Goal: Task Accomplishment & Management: Manage account settings

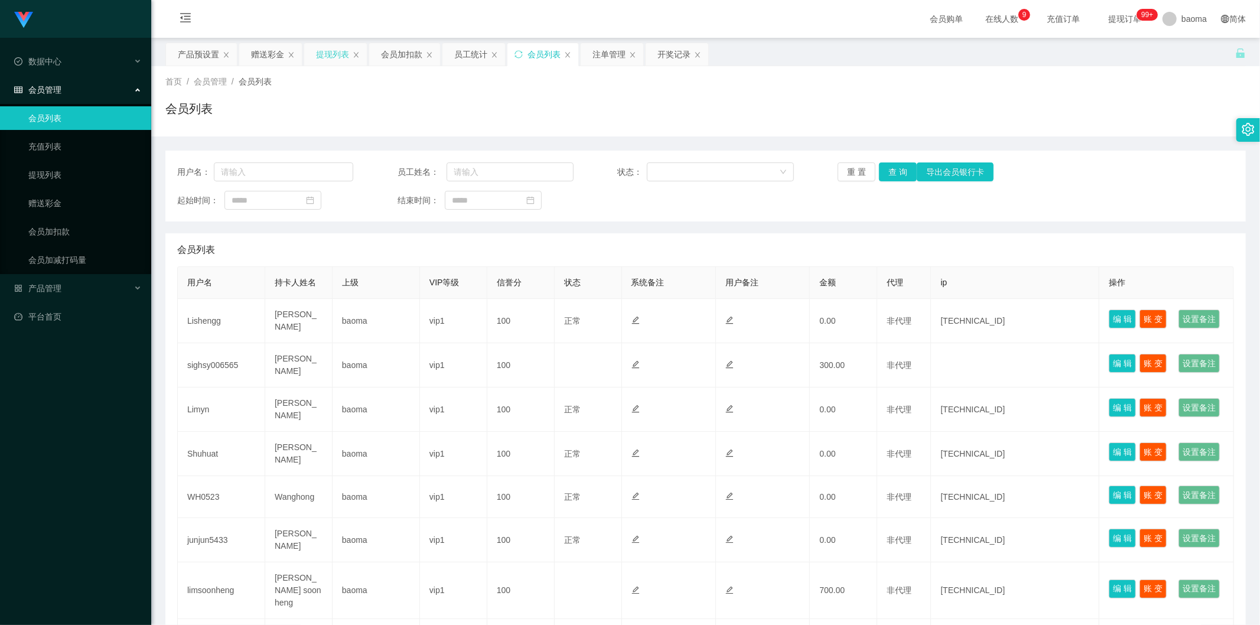
click at [334, 47] on div "提现列表" at bounding box center [332, 54] width 33 height 22
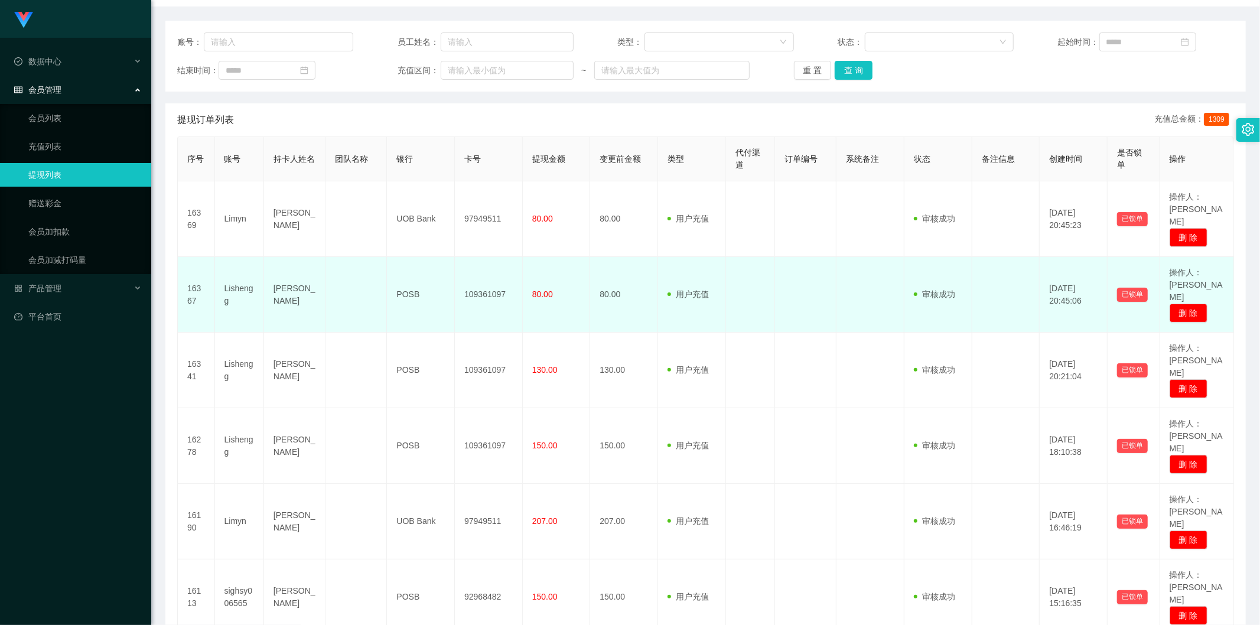
scroll to position [131, 0]
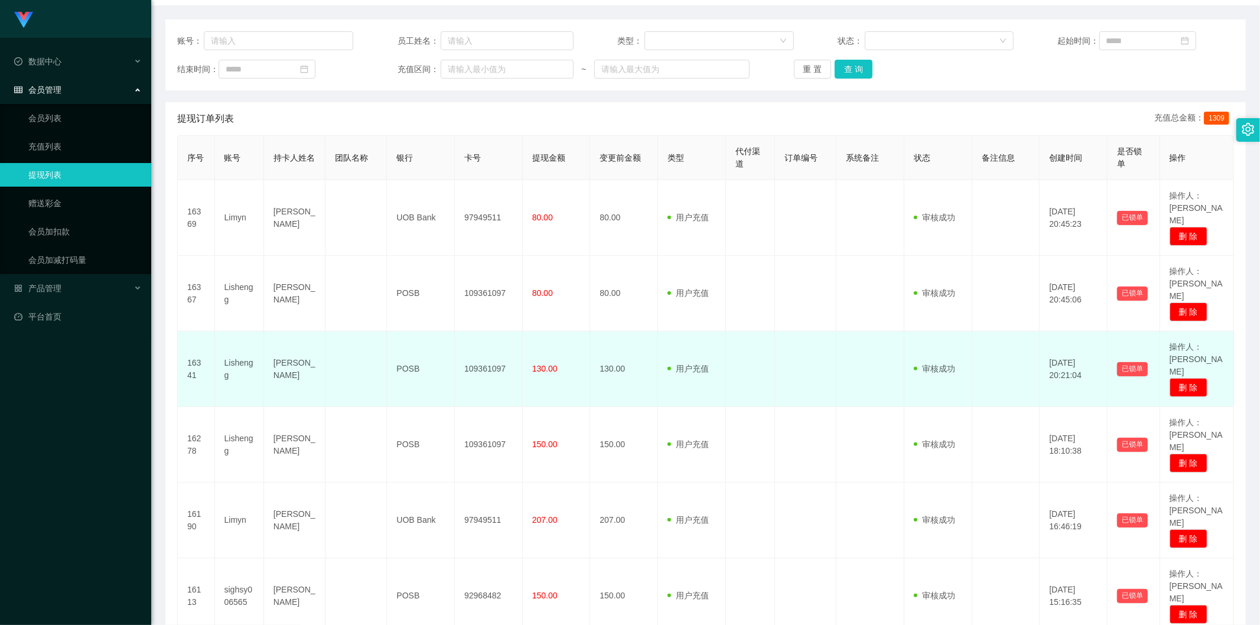
click at [395, 245] on td "109361097" at bounding box center [489, 369] width 68 height 76
copy td "109361097"
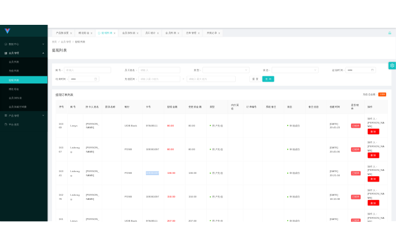
scroll to position [0, 0]
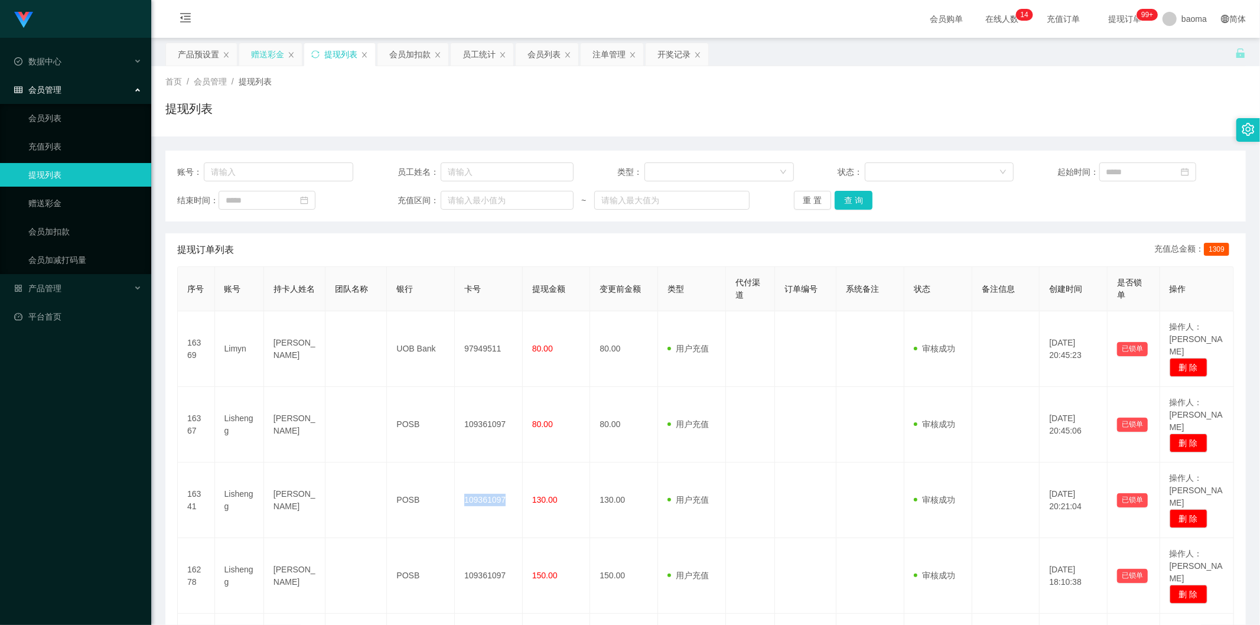
drag, startPoint x: 260, startPoint y: 63, endPoint x: 263, endPoint y: 54, distance: 9.3
click at [260, 57] on div "赠送彩金" at bounding box center [267, 54] width 33 height 22
click at [263, 54] on div "赠送彩金" at bounding box center [267, 54] width 33 height 22
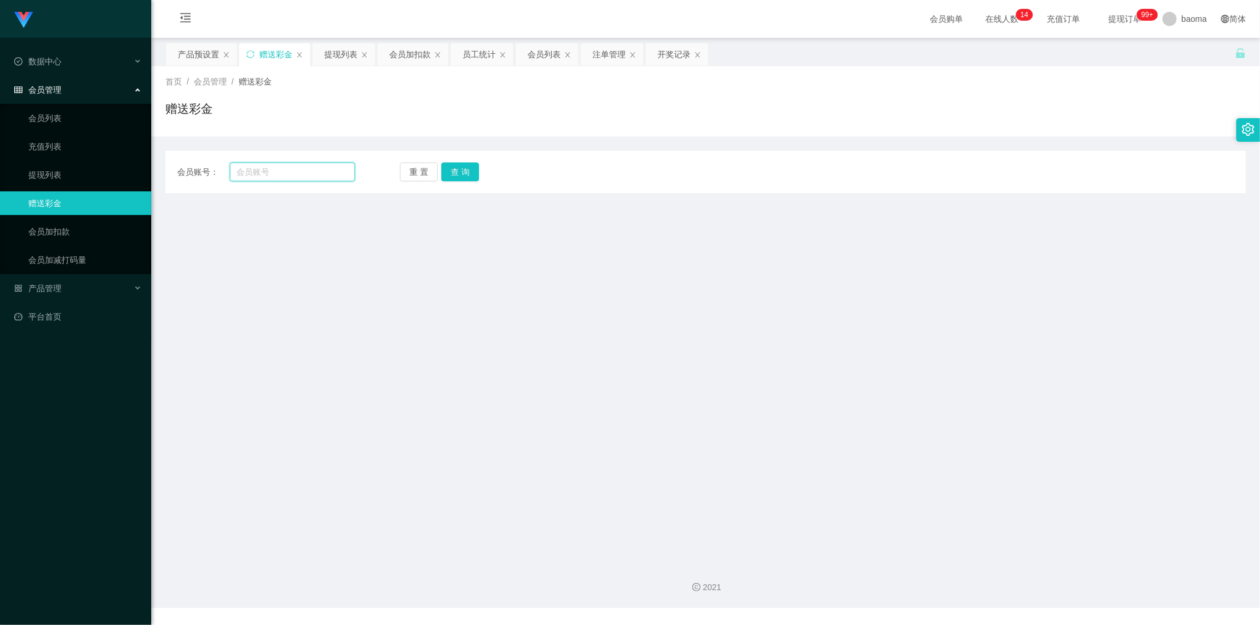
click at [280, 167] on input "text" at bounding box center [293, 171] width 126 height 19
paste input "Limyn"
type input "Limyn"
click at [395, 175] on button "查 询" at bounding box center [460, 171] width 38 height 19
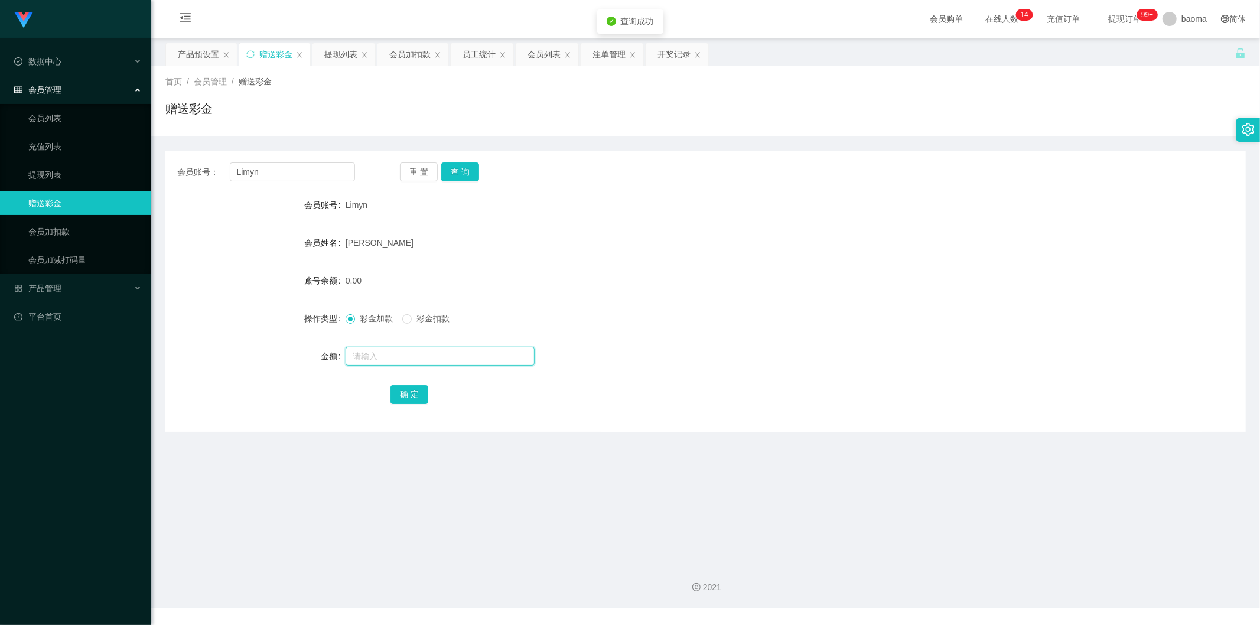
click at [374, 245] on input "text" at bounding box center [439, 356] width 189 height 19
type input "1000"
click at [395, 245] on button "确 定" at bounding box center [409, 394] width 38 height 19
drag, startPoint x: 941, startPoint y: 311, endPoint x: 960, endPoint y: 291, distance: 28.0
click at [395, 245] on div "彩金加款 彩金扣款" at bounding box center [660, 318] width 630 height 24
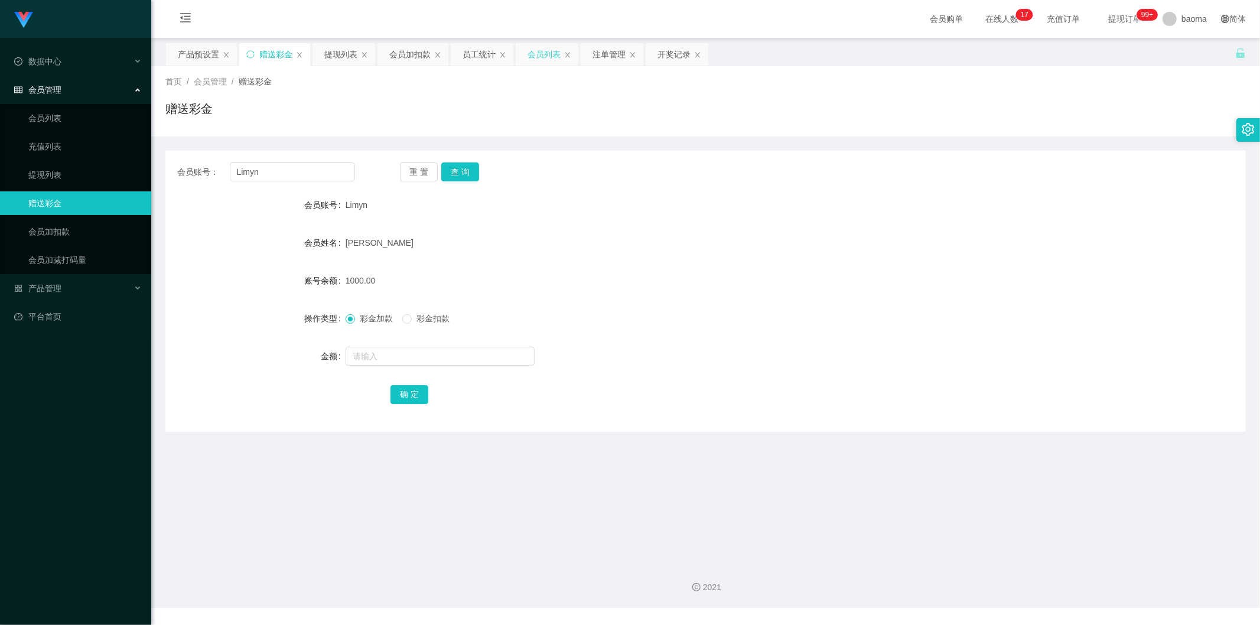
click at [395, 51] on div "会员列表" at bounding box center [543, 54] width 33 height 22
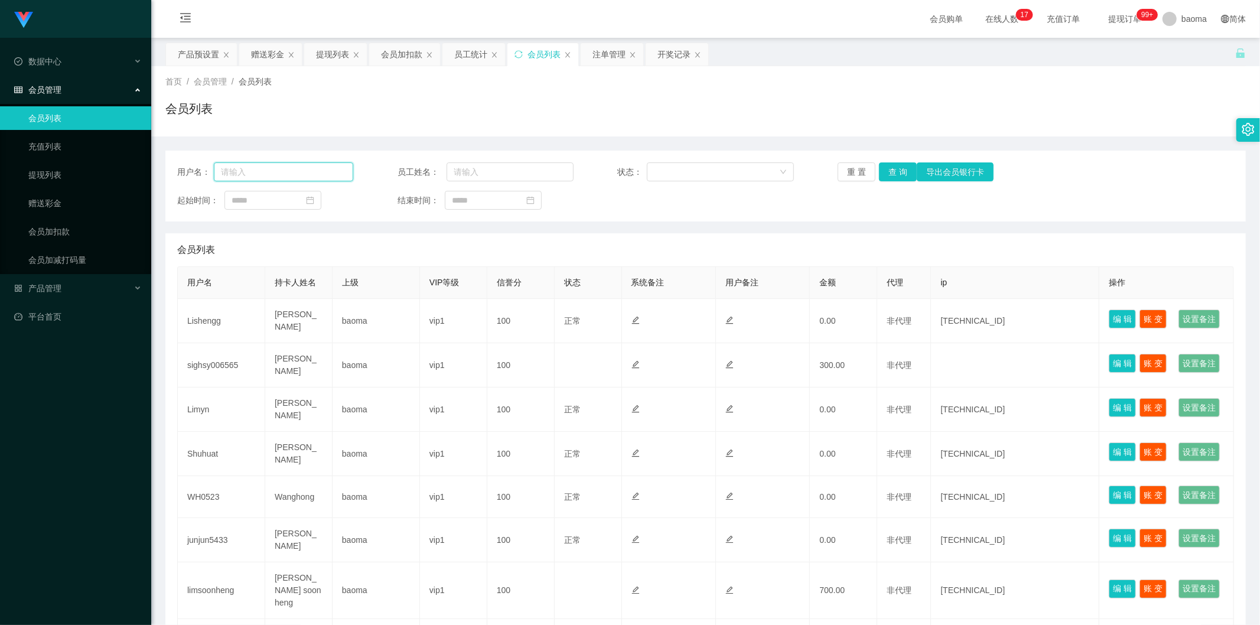
click at [281, 170] on input "text" at bounding box center [283, 171] width 139 height 19
paste input "Limyn"
type input "Limyn"
click at [395, 171] on button "查 询" at bounding box center [898, 171] width 38 height 19
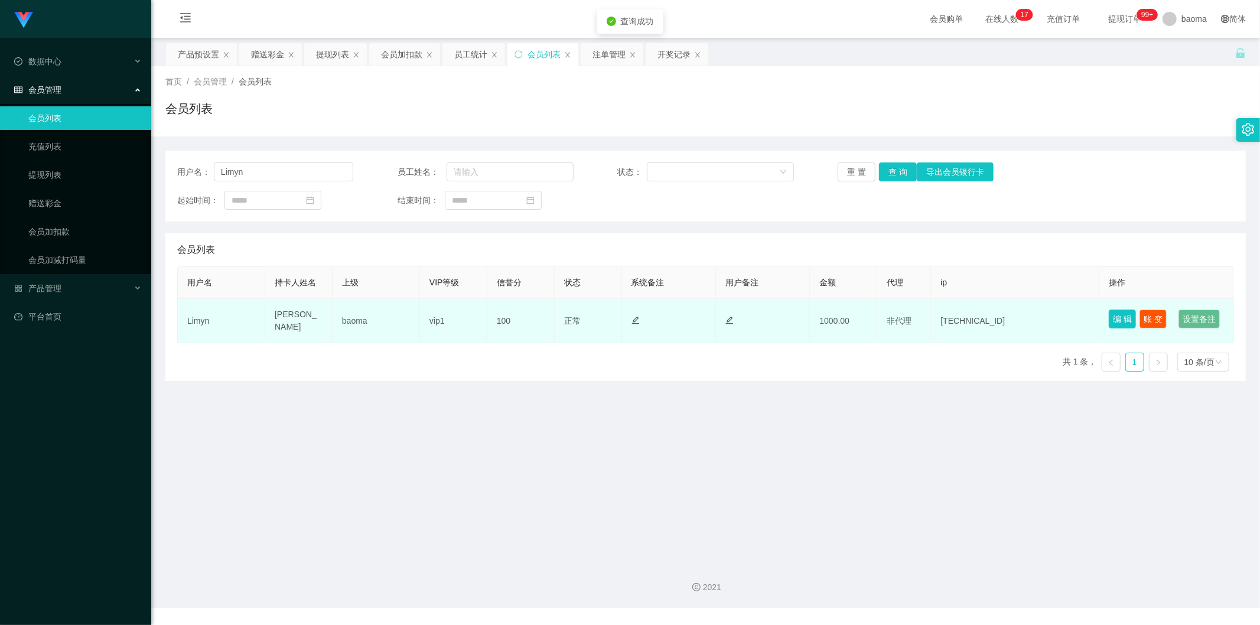
click at [395, 245] on button "编 辑" at bounding box center [1121, 318] width 27 height 19
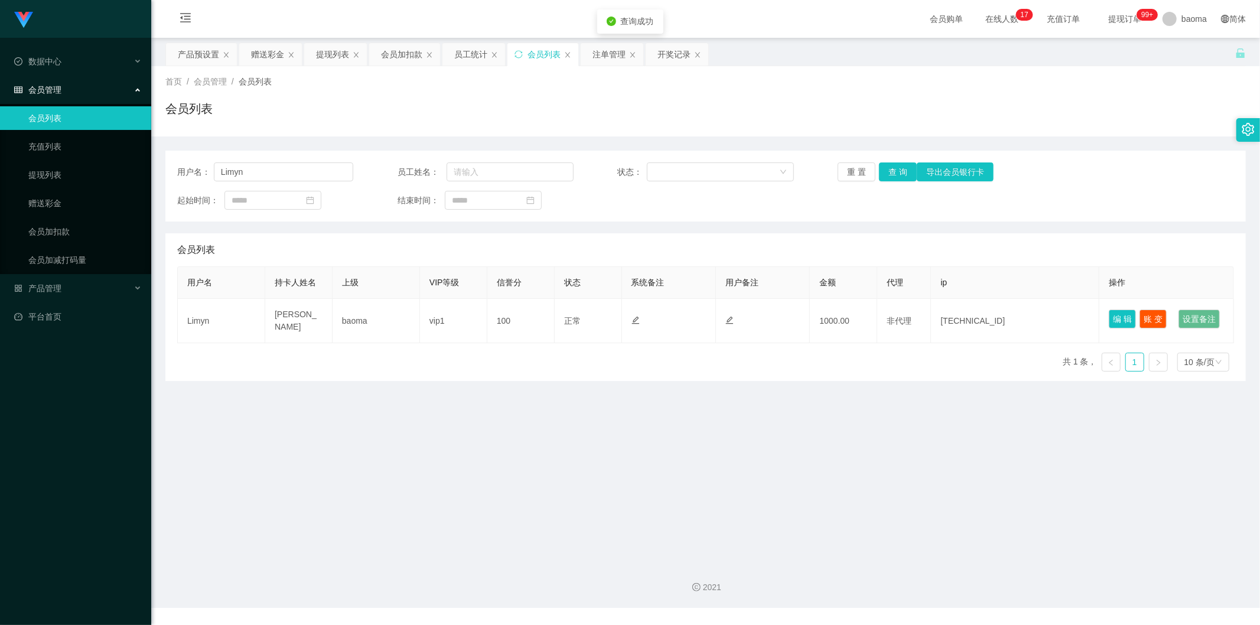
type input "Limyn"
type input "[PERSON_NAME]"
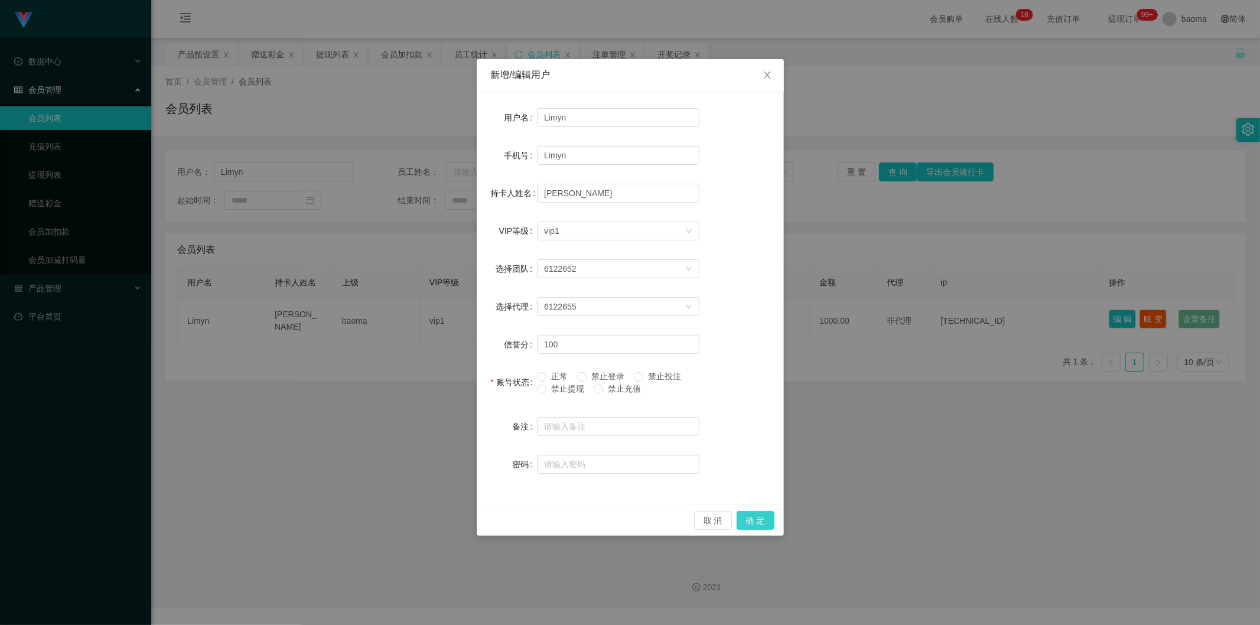
click at [395, 245] on button "确 定" at bounding box center [755, 520] width 38 height 19
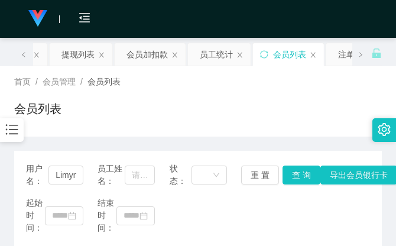
click at [266, 108] on div "会员列表" at bounding box center [197, 113] width 367 height 27
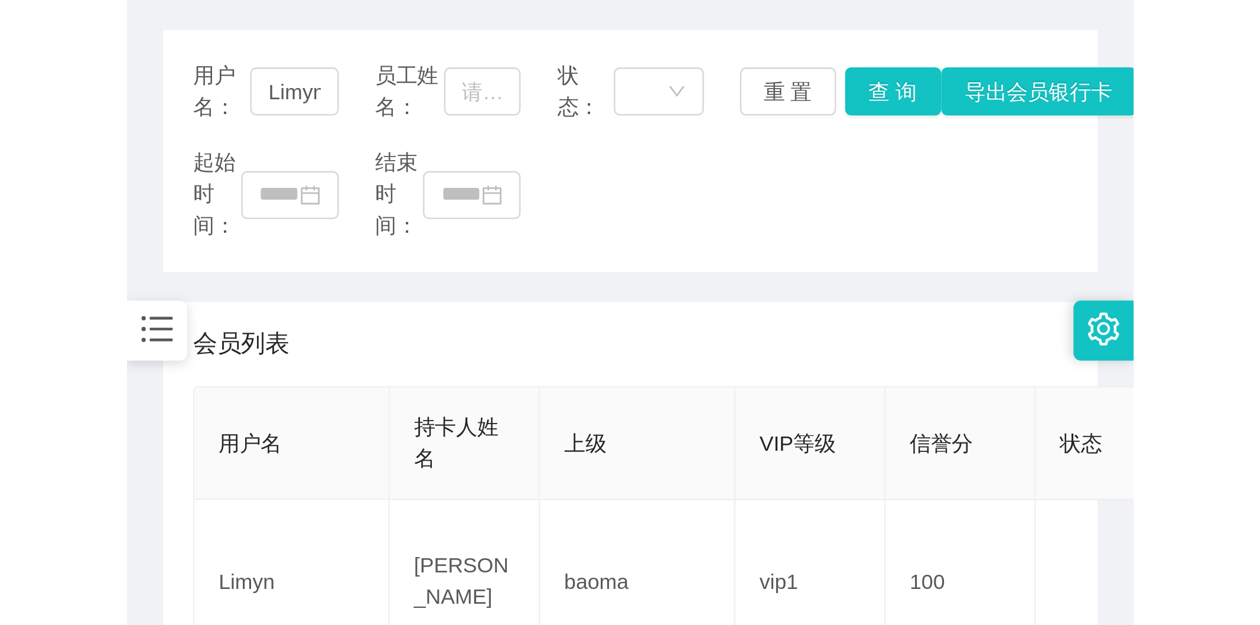
scroll to position [66, 0]
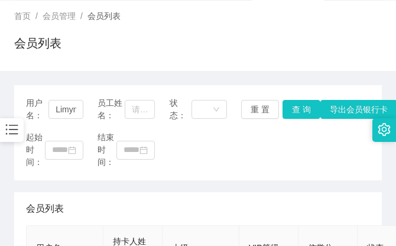
click at [217, 57] on div "会员列表" at bounding box center [197, 47] width 367 height 27
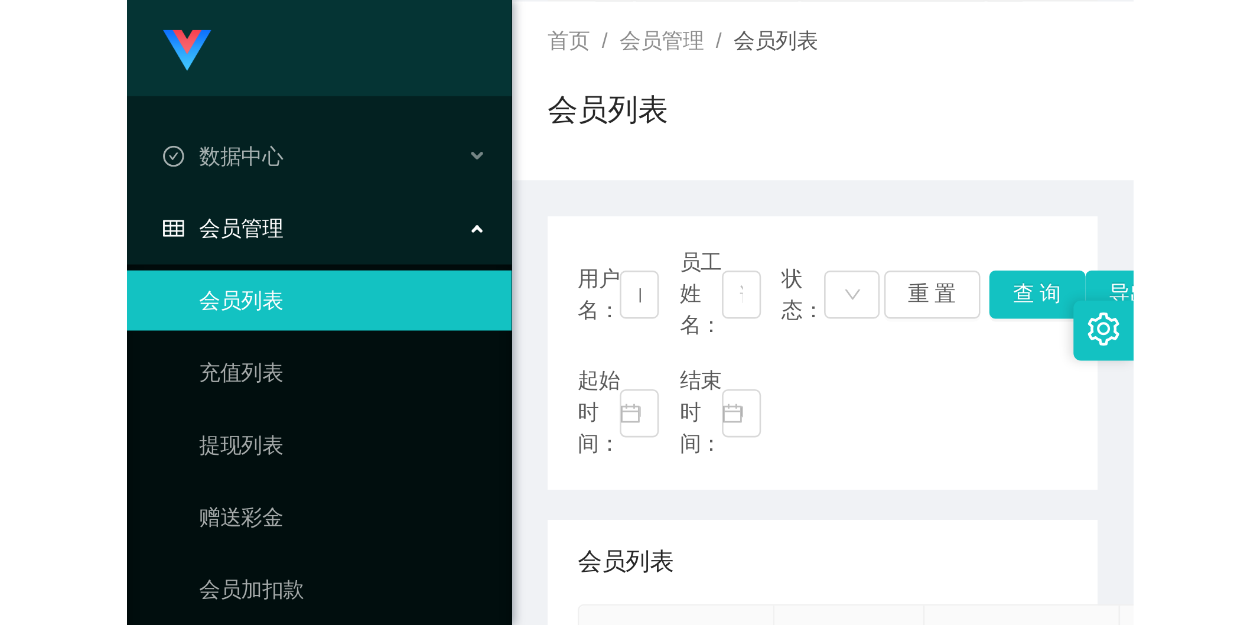
scroll to position [0, 0]
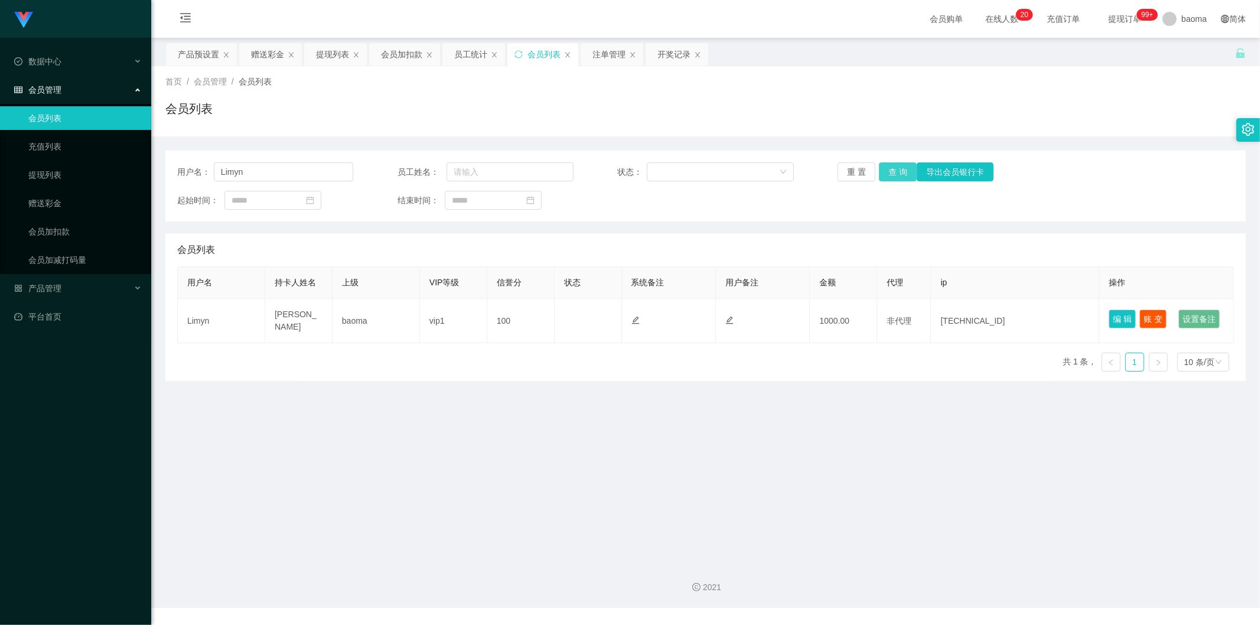
click at [395, 166] on button "查 询" at bounding box center [898, 171] width 38 height 19
click at [395, 164] on button "查 询" at bounding box center [898, 171] width 38 height 19
click at [395, 168] on button "查 询" at bounding box center [898, 171] width 38 height 19
drag, startPoint x: 304, startPoint y: 178, endPoint x: 185, endPoint y: 168, distance: 119.8
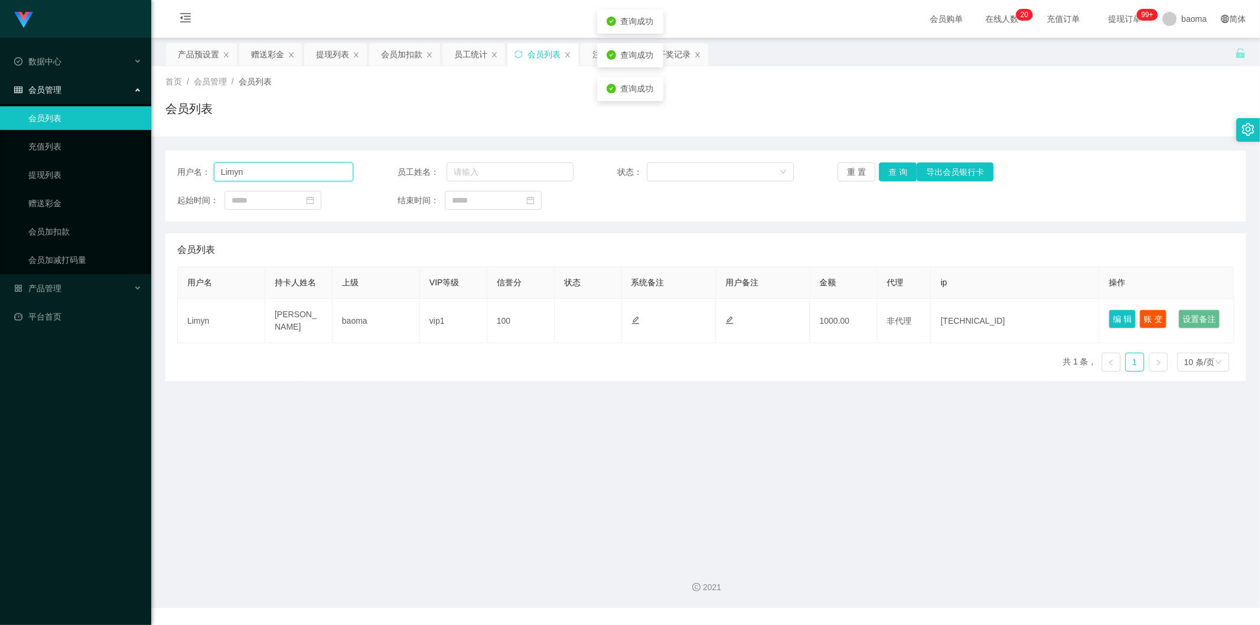
click at [185, 168] on div "用户名： Limyn" at bounding box center [265, 171] width 176 height 19
type input "86201664"
drag, startPoint x: 888, startPoint y: 172, endPoint x: 886, endPoint y: 179, distance: 6.7
click at [395, 172] on button "查 询" at bounding box center [898, 171] width 38 height 19
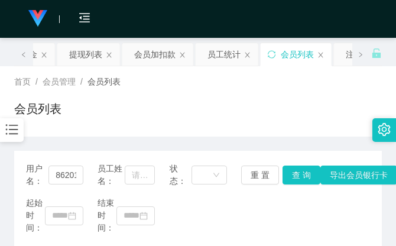
click at [273, 118] on div "会员列表" at bounding box center [197, 113] width 367 height 27
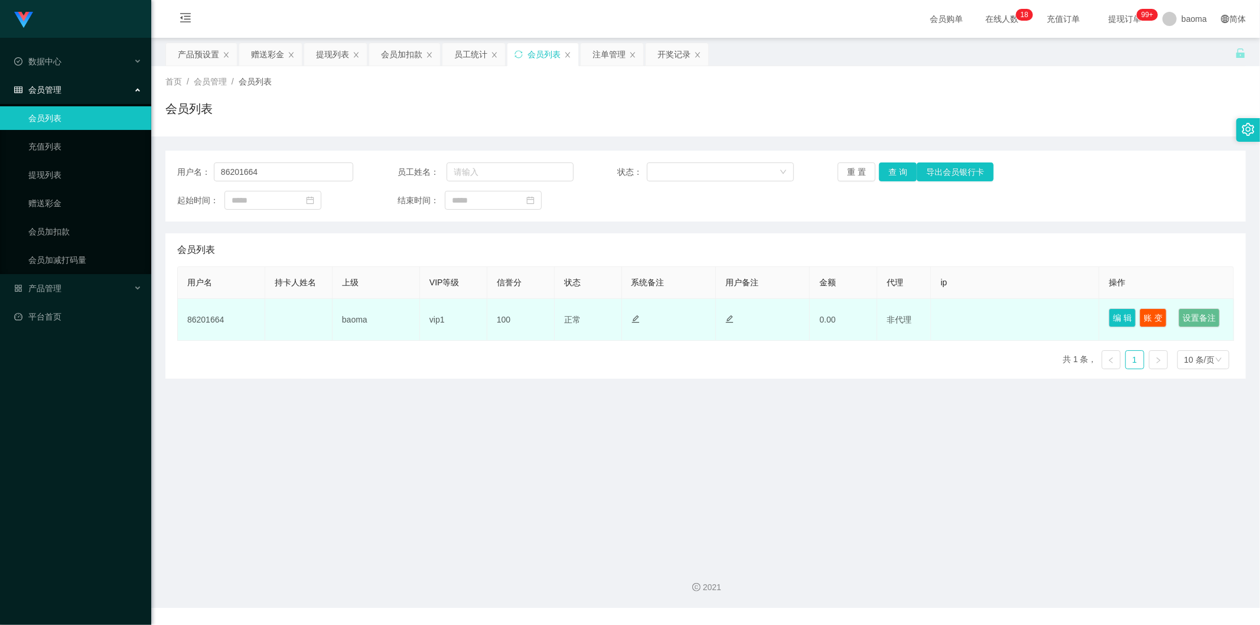
click at [203, 245] on td "86201664" at bounding box center [221, 320] width 87 height 42
click at [204, 245] on td "86201664" at bounding box center [221, 320] width 87 height 42
copy td "86201664"
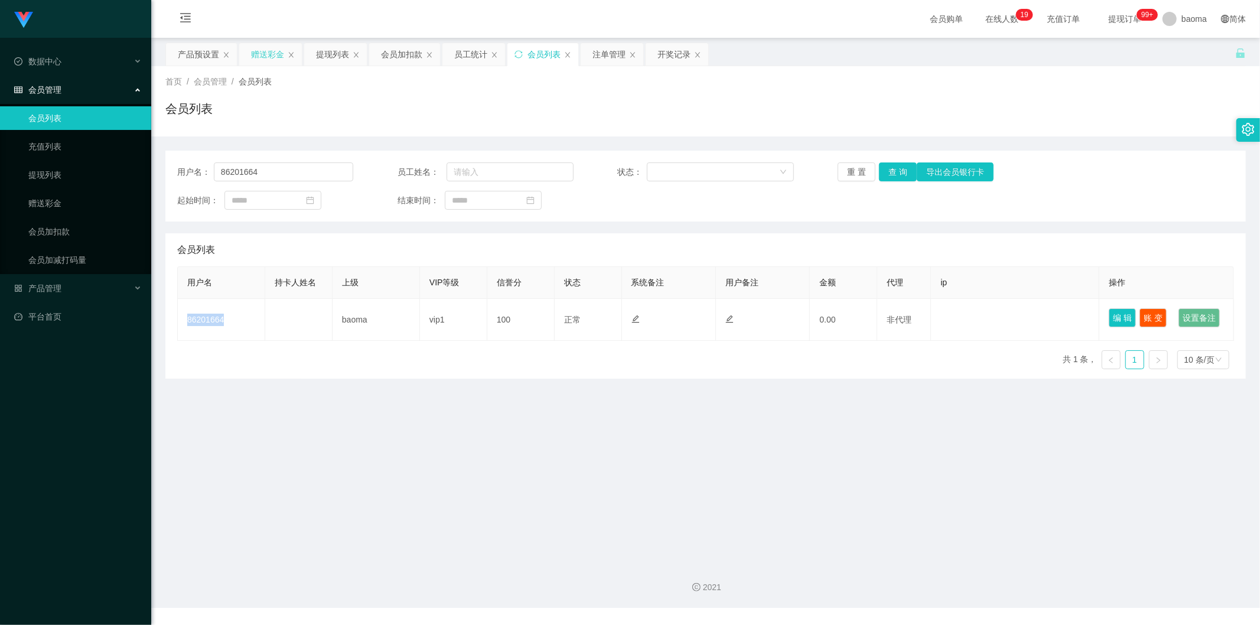
drag, startPoint x: 281, startPoint y: 50, endPoint x: 275, endPoint y: 54, distance: 7.2
click at [279, 51] on div "赠送彩金" at bounding box center [267, 54] width 33 height 22
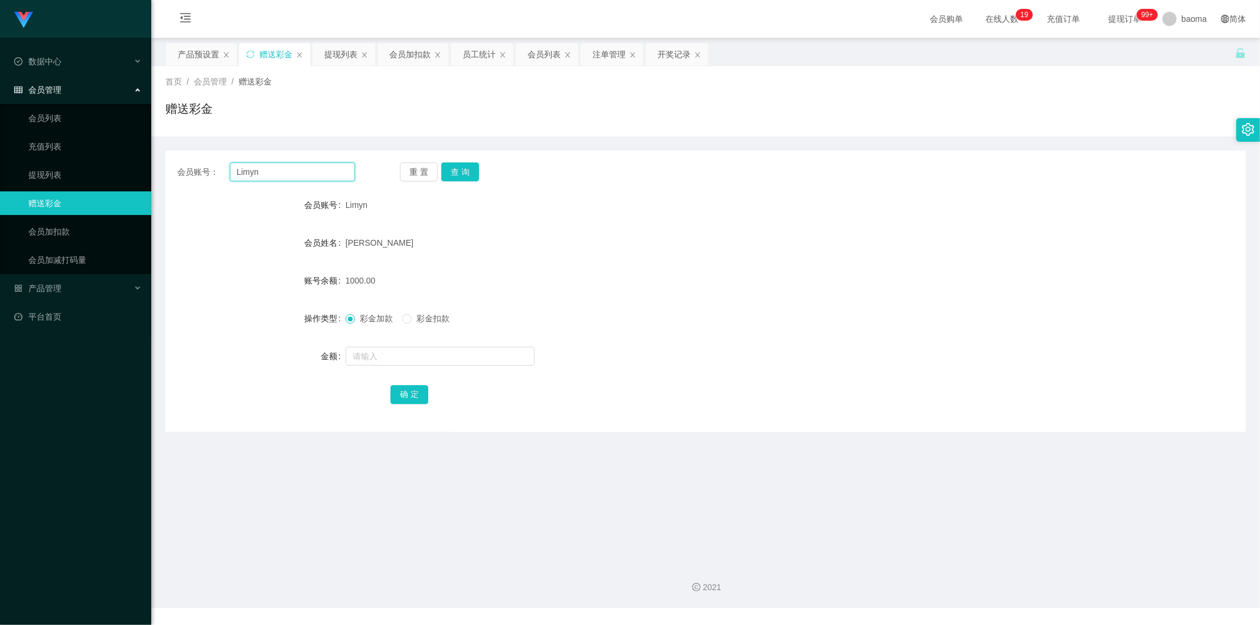
drag, startPoint x: 290, startPoint y: 174, endPoint x: 194, endPoint y: 152, distance: 98.8
click at [195, 152] on div "会员账号： Limyn 重 置 查 询 会员账号 Limyn 会员姓名 [PERSON_NAME] NING 账号余额 1000.00 操作类型 彩金加款 彩…" at bounding box center [705, 291] width 1080 height 281
paste input "86201664"
type input "86201664"
click at [395, 168] on button "查 询" at bounding box center [460, 171] width 38 height 19
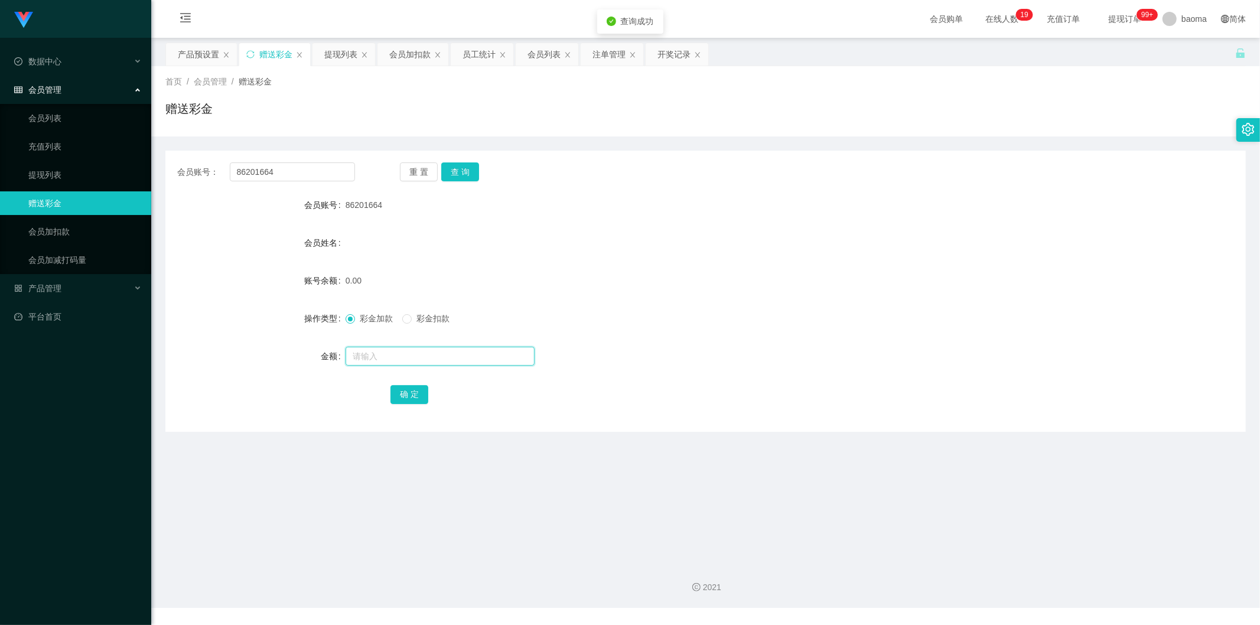
drag, startPoint x: 386, startPoint y: 356, endPoint x: 389, endPoint y: 350, distance: 6.6
click at [387, 245] on input "text" at bounding box center [439, 356] width 189 height 19
type input "100"
click at [395, 245] on button "确 定" at bounding box center [409, 394] width 38 height 19
click at [395, 245] on form "会员账号 86201664 会员姓名 账号余额 100.00 操作类型 彩金加款 彩金扣款 金额 确 定" at bounding box center [705, 299] width 1080 height 213
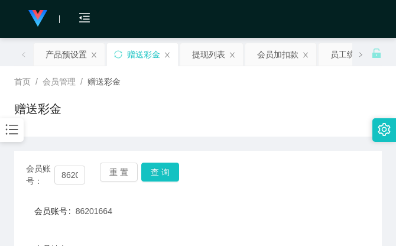
drag, startPoint x: 272, startPoint y: 116, endPoint x: 301, endPoint y: 68, distance: 55.9
click at [273, 115] on div "赠送彩金" at bounding box center [197, 113] width 367 height 27
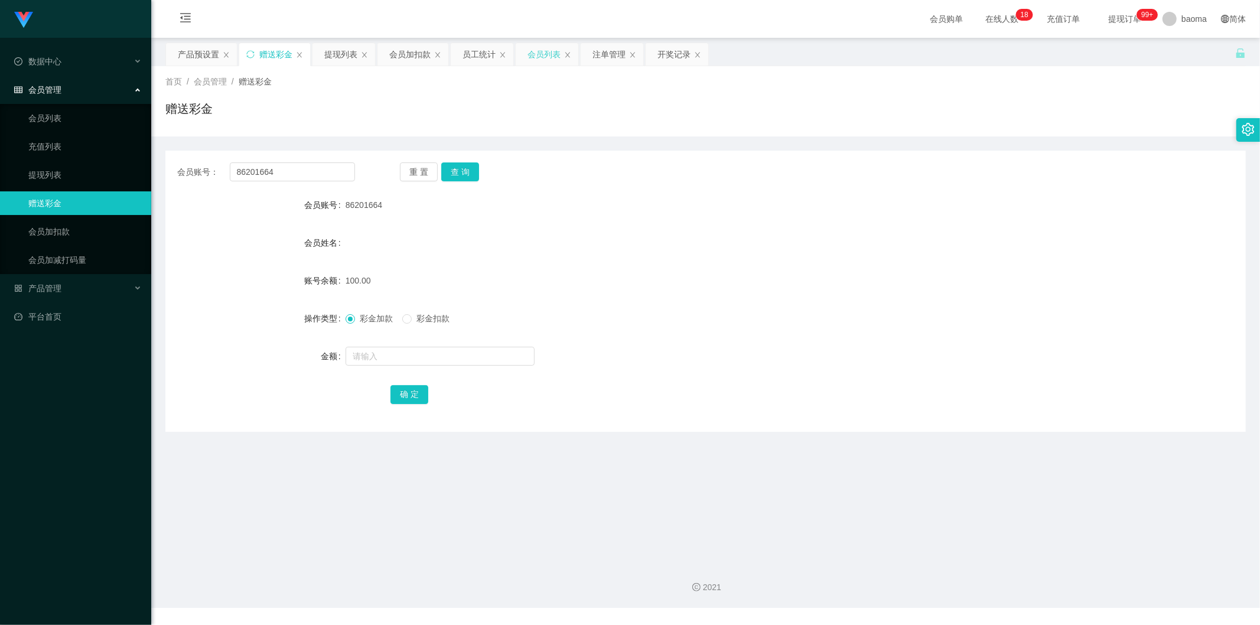
drag, startPoint x: 542, startPoint y: 53, endPoint x: 560, endPoint y: 60, distance: 18.9
click at [395, 53] on div "会员列表" at bounding box center [543, 54] width 33 height 22
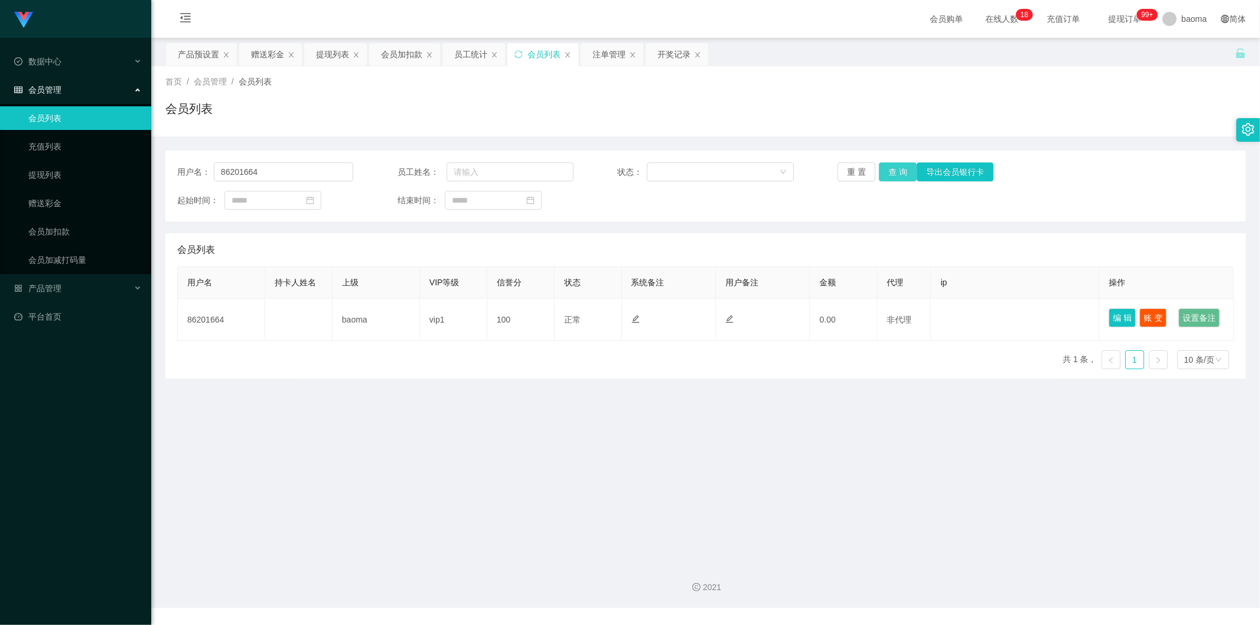
click at [395, 173] on button "查 询" at bounding box center [898, 171] width 38 height 19
click at [395, 169] on button "重 置" at bounding box center [856, 171] width 38 height 19
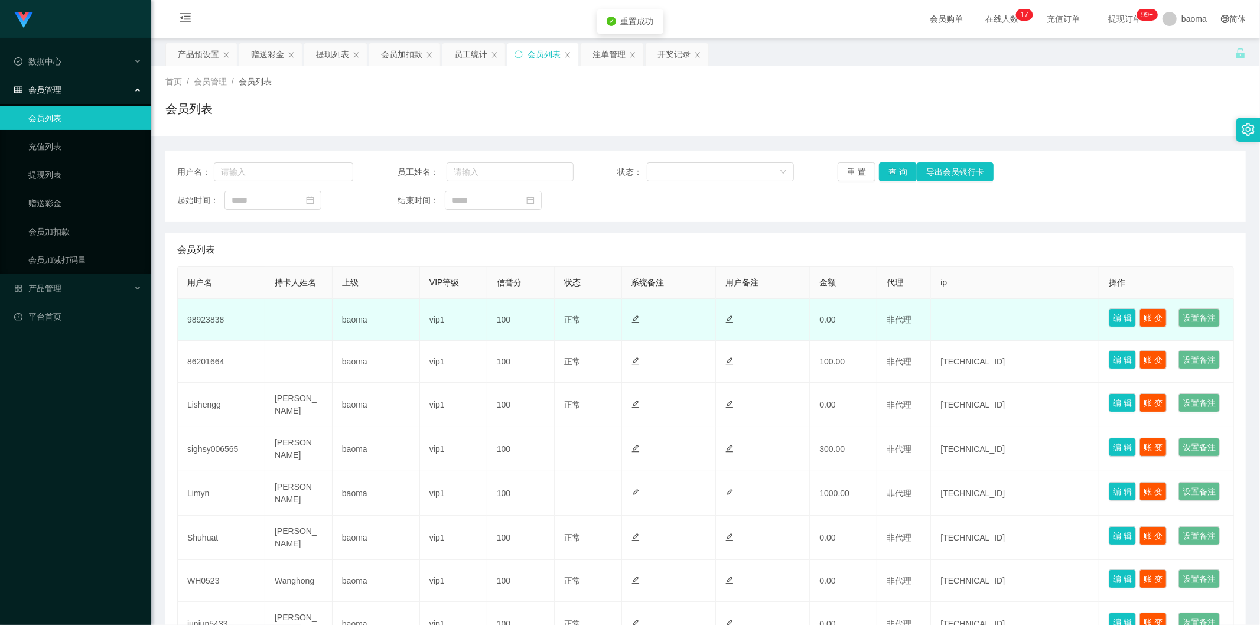
click at [209, 245] on td "98923838" at bounding box center [221, 320] width 87 height 42
click at [210, 245] on td "98923838" at bounding box center [221, 320] width 87 height 42
copy td "98923838"
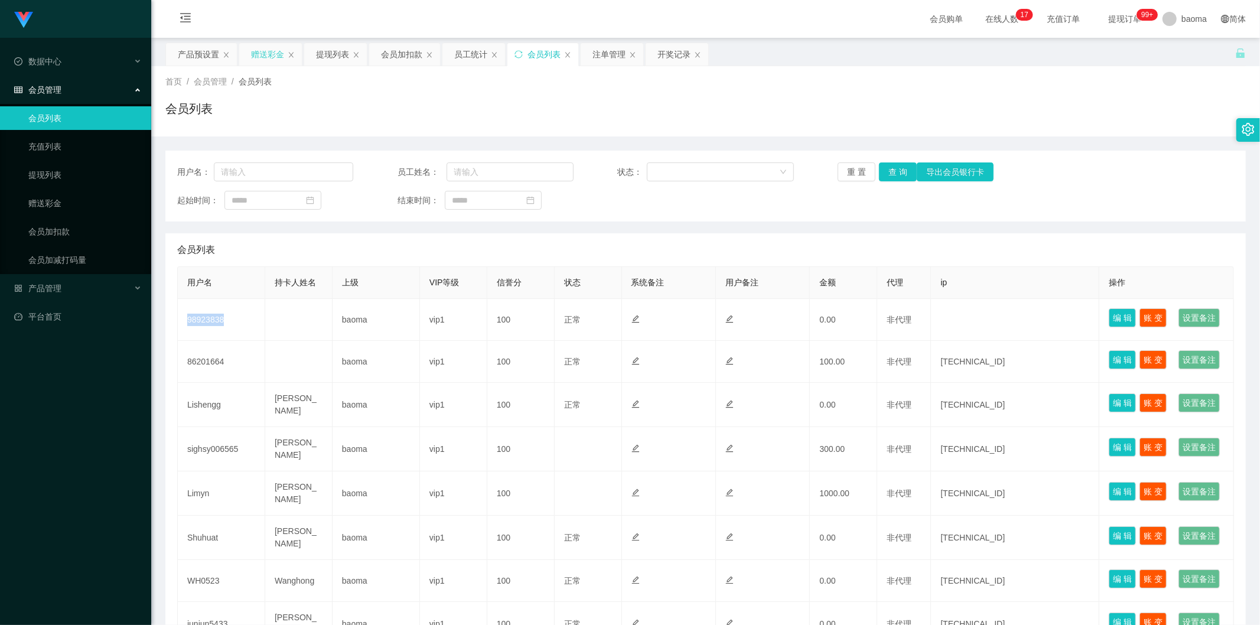
click at [268, 51] on div "赠送彩金" at bounding box center [267, 54] width 33 height 22
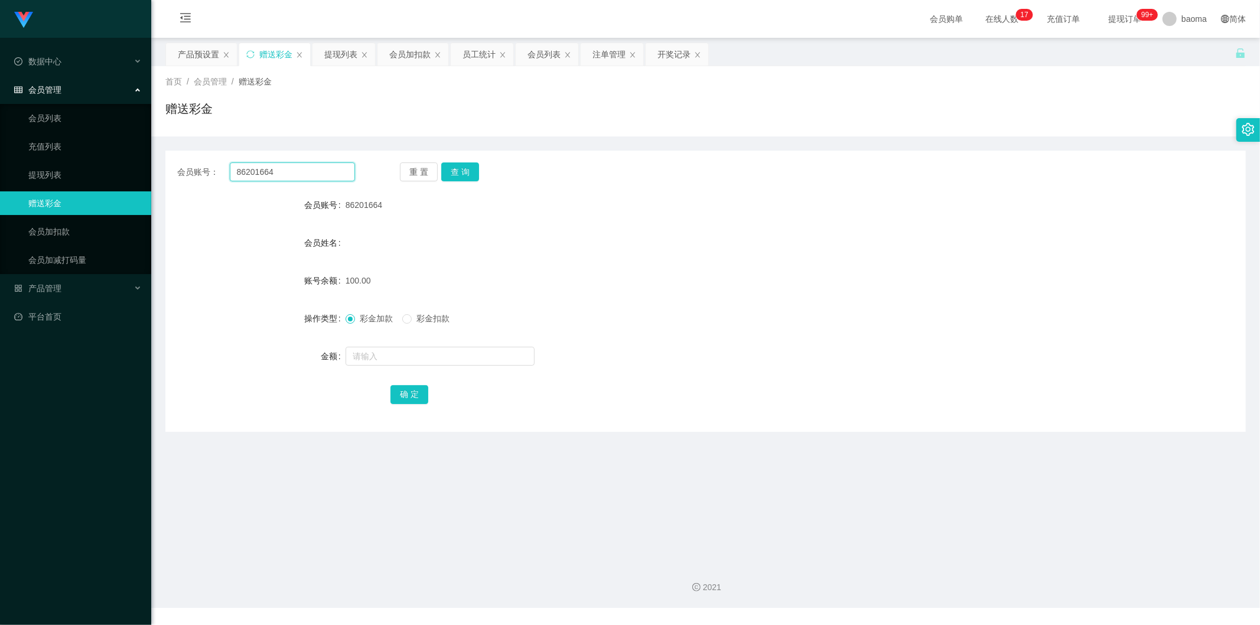
drag, startPoint x: 226, startPoint y: 162, endPoint x: 184, endPoint y: 150, distance: 43.6
click at [184, 151] on div "会员账号： 86201664 重 置 查 询 会员账号 86201664 会员姓名 账号余额 100.00 操作类型 彩金加款 彩金扣款 金额 确 定" at bounding box center [705, 291] width 1080 height 281
paste input "98923838"
type input "98923838"
click at [395, 167] on button "查 询" at bounding box center [460, 171] width 38 height 19
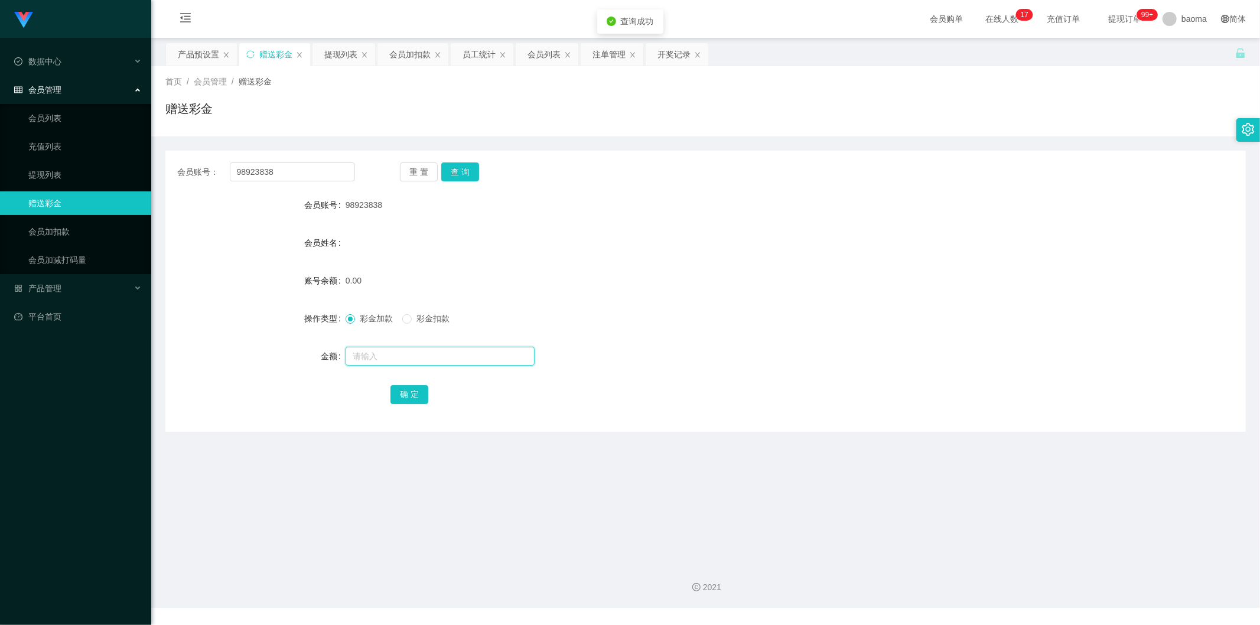
click at [383, 245] on input "text" at bounding box center [439, 356] width 189 height 19
type input "100"
click at [395, 245] on button "确 定" at bounding box center [409, 394] width 38 height 19
drag, startPoint x: 801, startPoint y: 281, endPoint x: 830, endPoint y: 261, distance: 34.7
click at [395, 245] on div "100.00" at bounding box center [660, 281] width 630 height 24
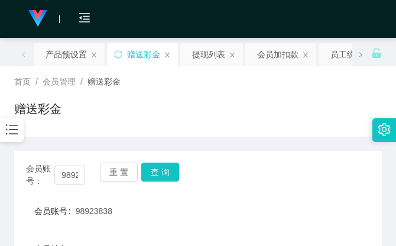
click at [275, 94] on div "首页 / 会员管理 / 赠送彩金 / 赠送彩金" at bounding box center [197, 101] width 367 height 51
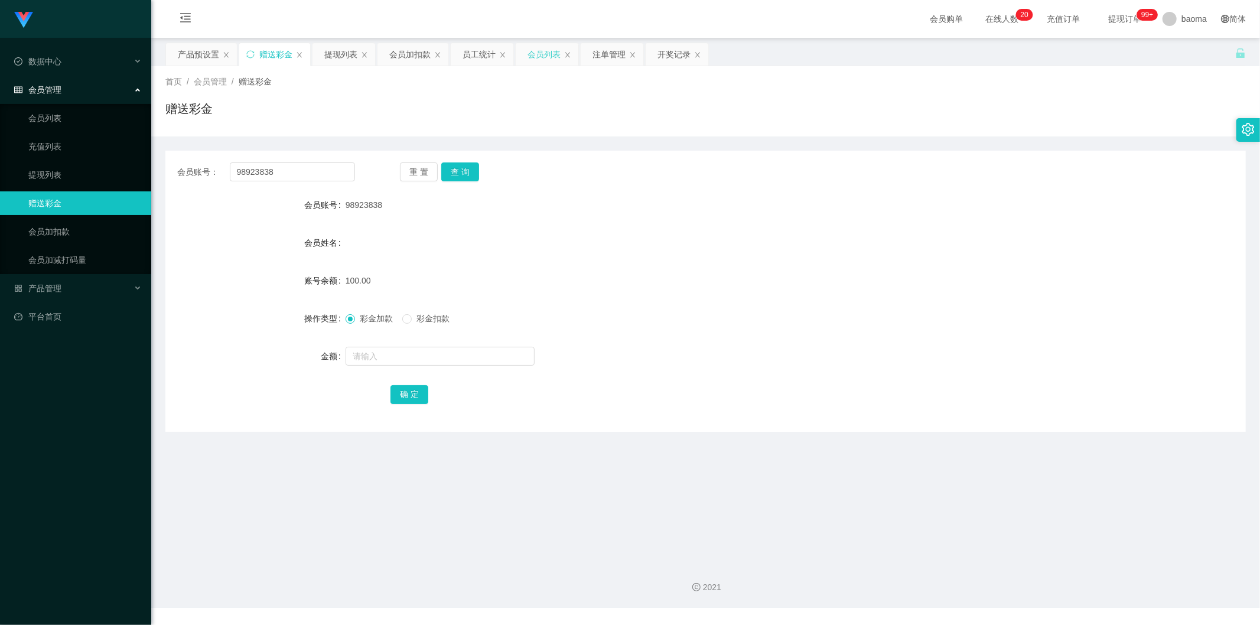
drag, startPoint x: 533, startPoint y: 66, endPoint x: 537, endPoint y: 59, distance: 7.7
click at [395, 63] on div "关闭左侧 关闭右侧 关闭其它 刷新页面 产品预设置 赠送彩金 提现列表 会员加扣款 员工统计 会员列表 注单管理 开奖记录 首页 / 会员管理 / 赠送彩金 …" at bounding box center [705, 237] width 1080 height 389
click at [395, 59] on div "会员列表" at bounding box center [543, 54] width 33 height 22
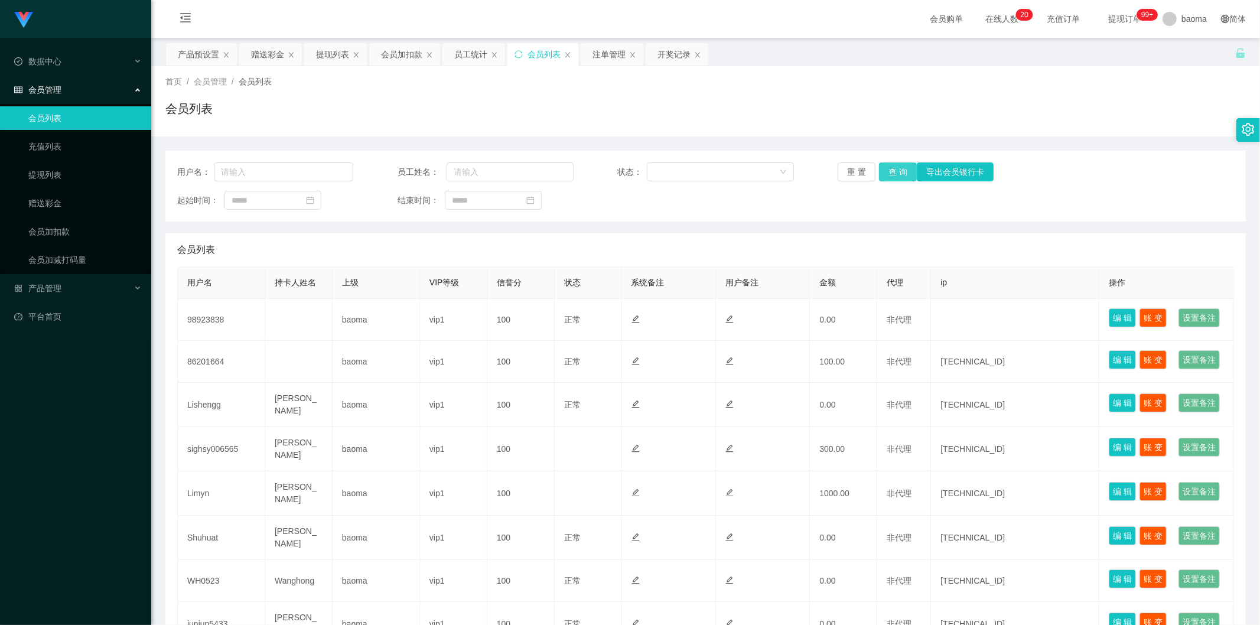
click at [395, 171] on button "查 询" at bounding box center [898, 171] width 38 height 19
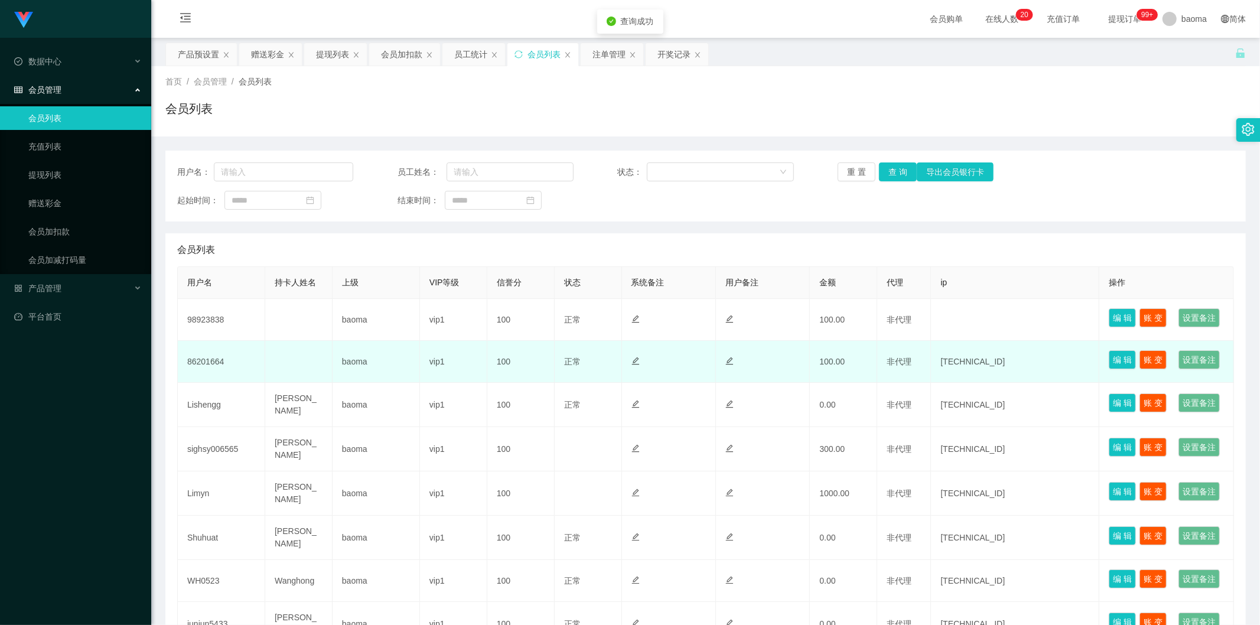
click at [208, 245] on td "86201664" at bounding box center [221, 362] width 87 height 42
click at [210, 245] on td "86201664" at bounding box center [221, 362] width 87 height 42
copy td "86201664"
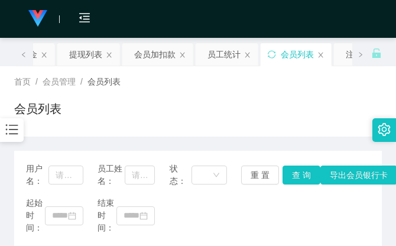
drag, startPoint x: 307, startPoint y: 108, endPoint x: 321, endPoint y: 68, distance: 42.4
click at [307, 108] on div "会员列表" at bounding box center [197, 113] width 367 height 27
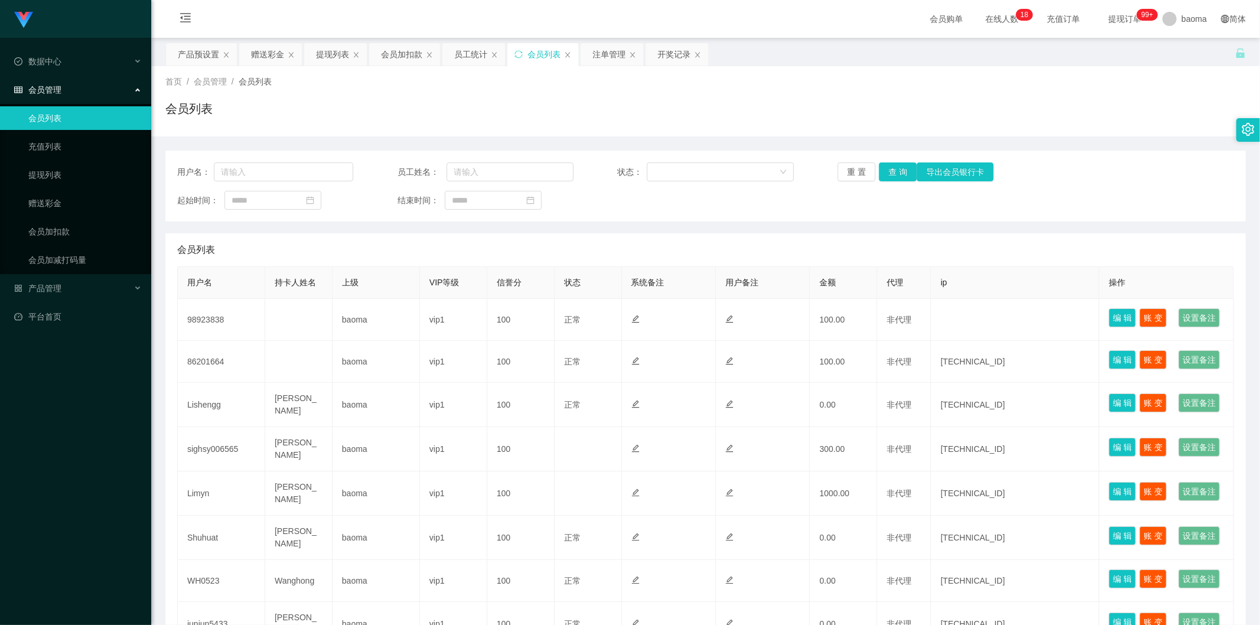
click at [395, 51] on div "会员列表" at bounding box center [543, 54] width 33 height 22
click at [395, 168] on button "查 询" at bounding box center [898, 171] width 38 height 19
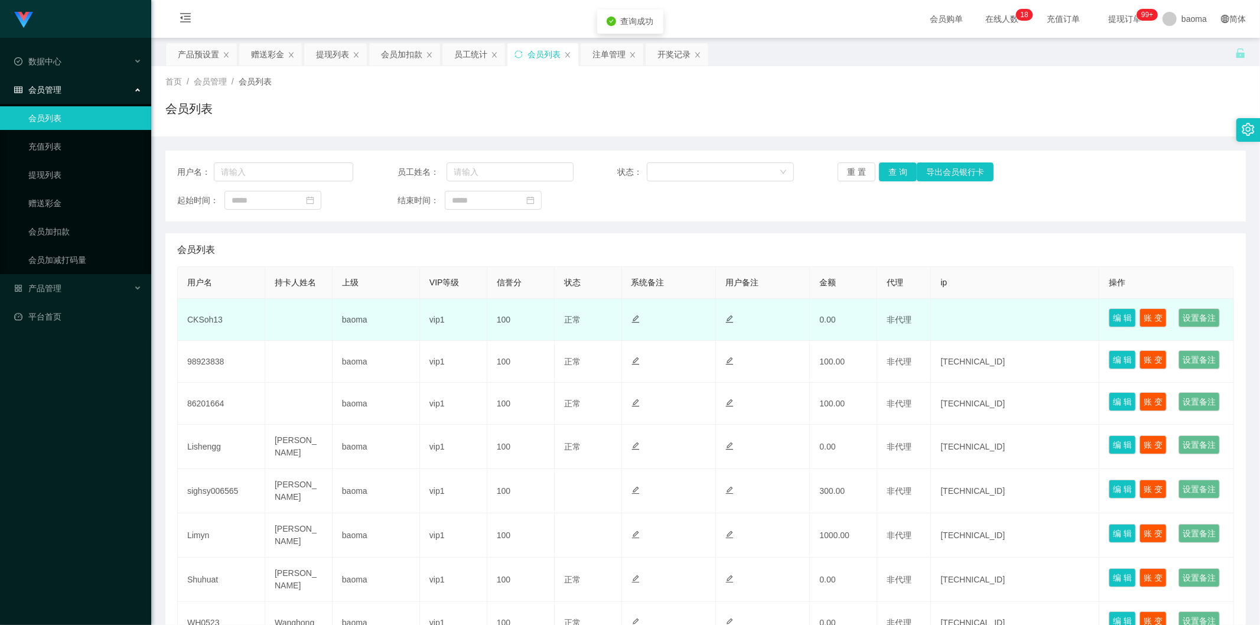
click at [210, 245] on td "CKSoh13" at bounding box center [221, 320] width 87 height 42
copy td "CKSoh13"
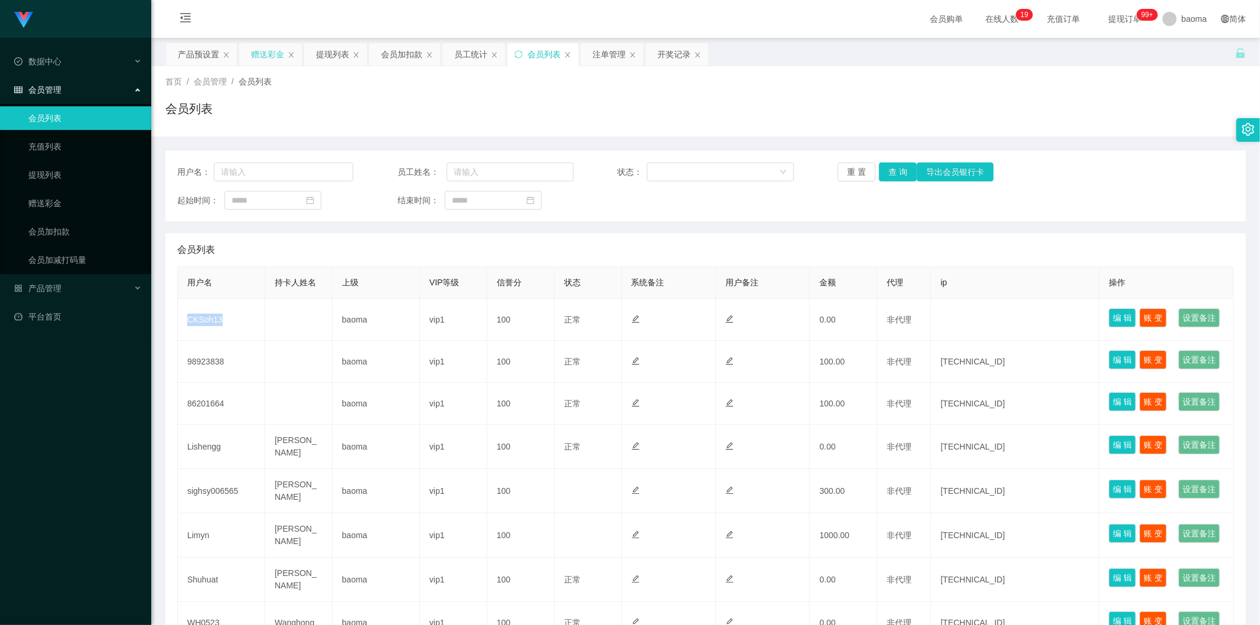
click at [268, 60] on div "赠送彩金" at bounding box center [267, 54] width 33 height 22
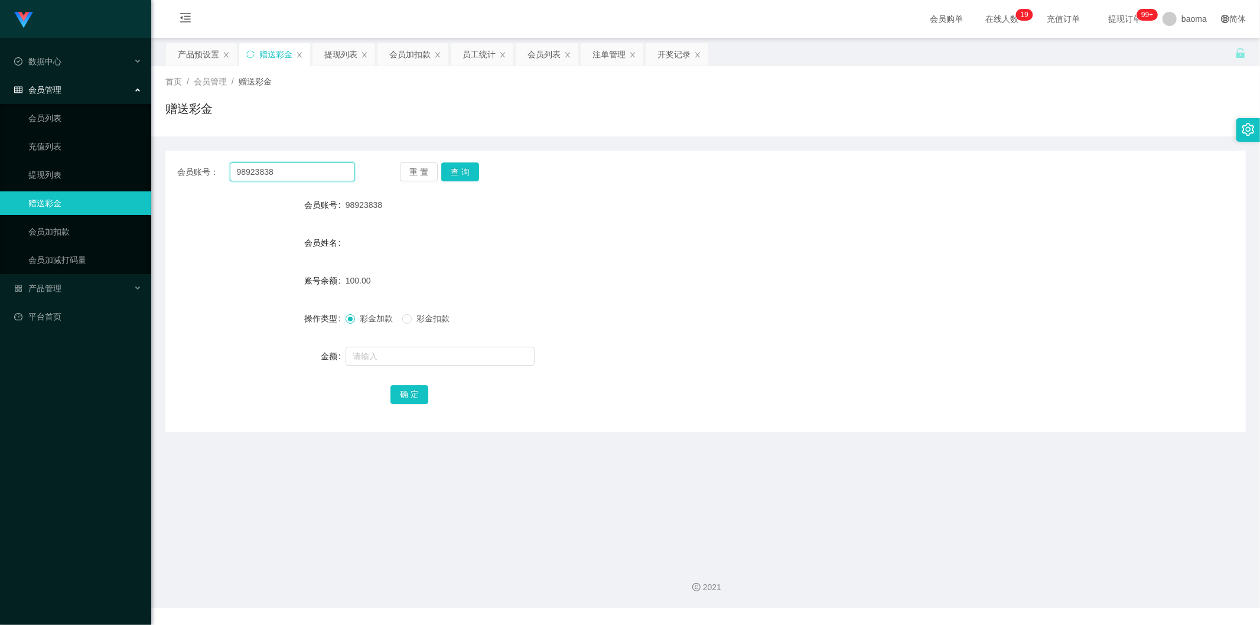
drag, startPoint x: 290, startPoint y: 175, endPoint x: 187, endPoint y: 161, distance: 104.4
click at [187, 161] on div "会员账号： 98923838 重 置 查 询 会员账号 98923838 会员姓名 账号余额 100.00 操作类型 彩金加款 彩金扣款 金额 确 定" at bounding box center [705, 291] width 1080 height 281
paste input "CKSoh13"
type input "CKSoh13"
click at [395, 170] on button "查 询" at bounding box center [460, 171] width 38 height 19
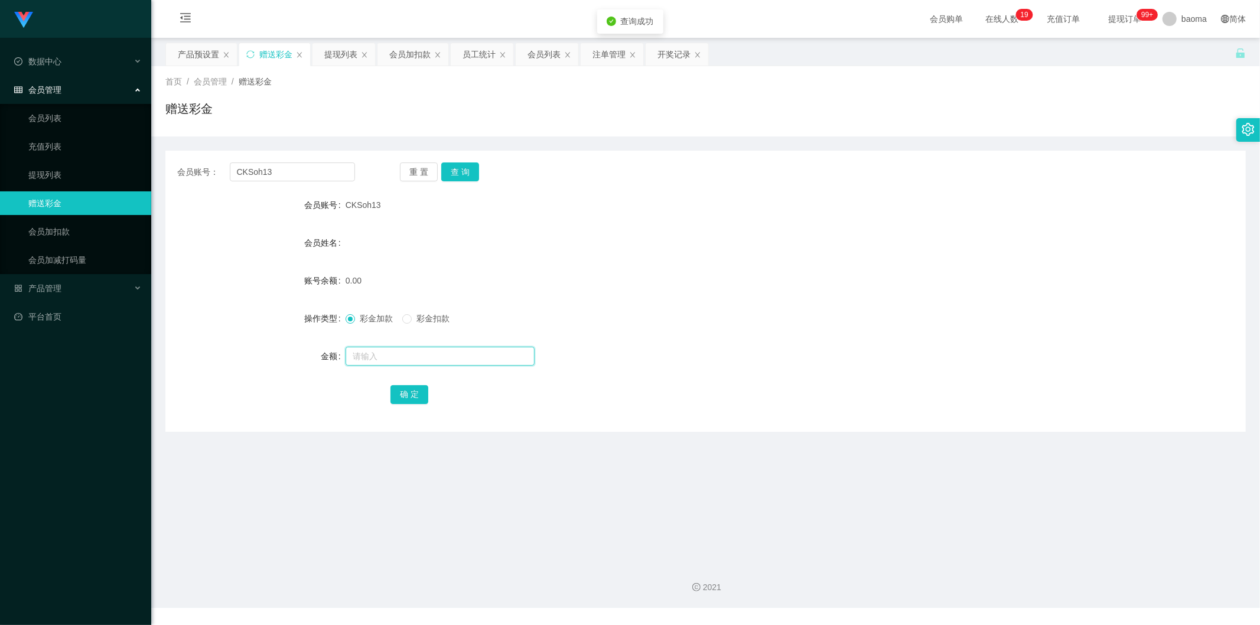
click at [372, 245] on input "text" at bounding box center [439, 356] width 189 height 19
type input "100"
click at [395, 245] on button "确 定" at bounding box center [409, 394] width 38 height 19
click at [395, 245] on div "确 定" at bounding box center [705, 394] width 630 height 24
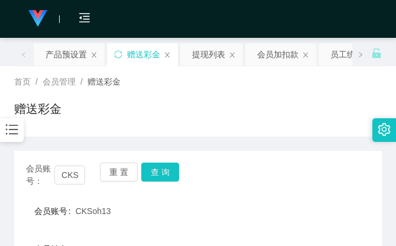
click at [296, 103] on div "赠送彩金" at bounding box center [197, 113] width 367 height 27
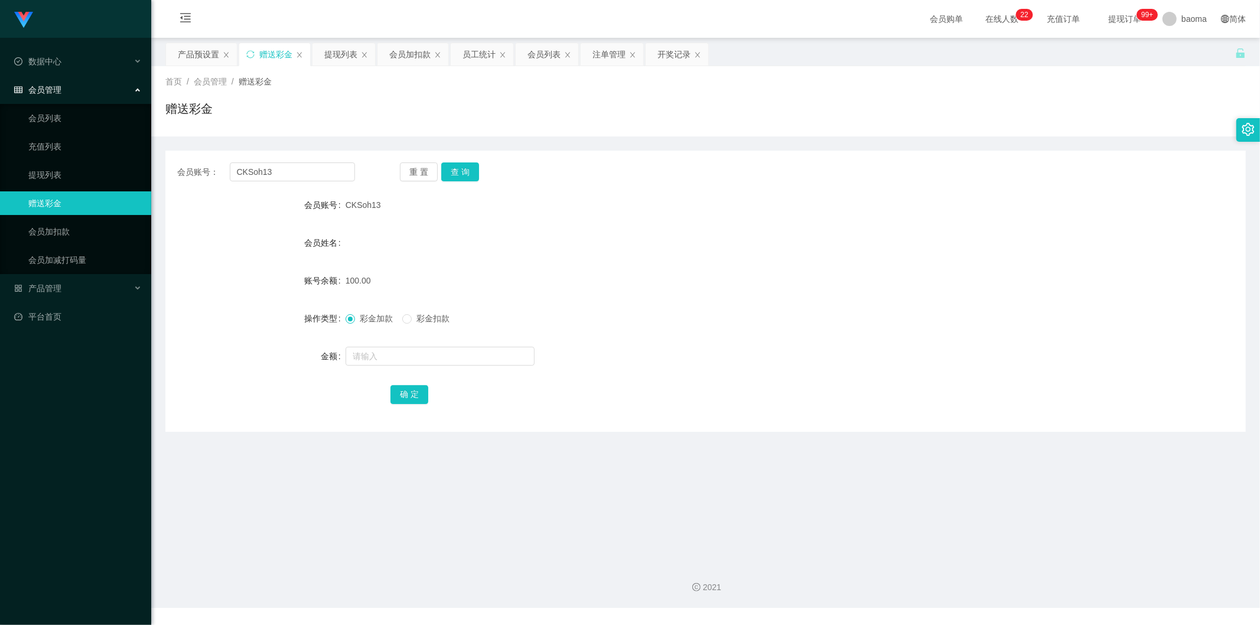
click at [359, 201] on span "CKSoh13" at bounding box center [362, 204] width 35 height 9
click at [361, 201] on span "CKSoh13" at bounding box center [362, 204] width 35 height 9
copy span "CKSoh13"
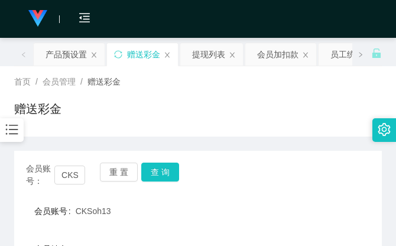
click at [298, 87] on div "首页 / 会员管理 / 赠送彩金 /" at bounding box center [197, 82] width 367 height 12
click at [317, 100] on div "赠送彩金" at bounding box center [197, 113] width 367 height 27
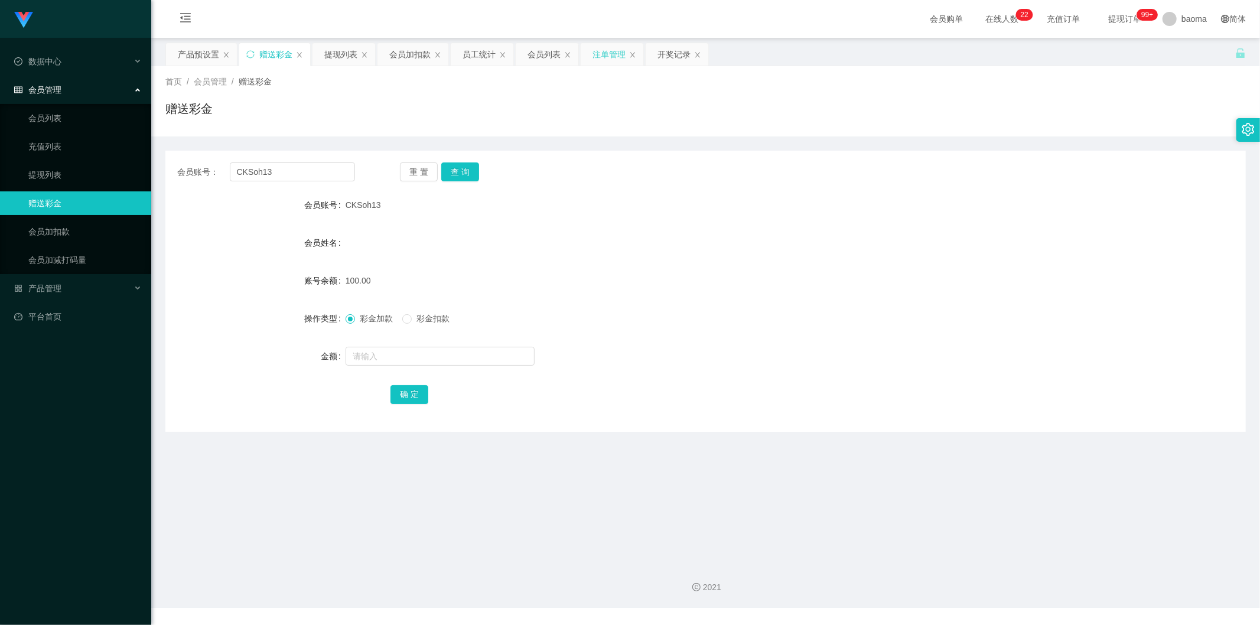
click at [395, 56] on div "注单管理" at bounding box center [608, 54] width 33 height 22
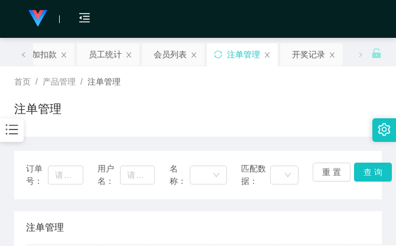
click at [298, 99] on div "首页 / 产品管理 / 注单管理 / 注单管理" at bounding box center [197, 101] width 367 height 51
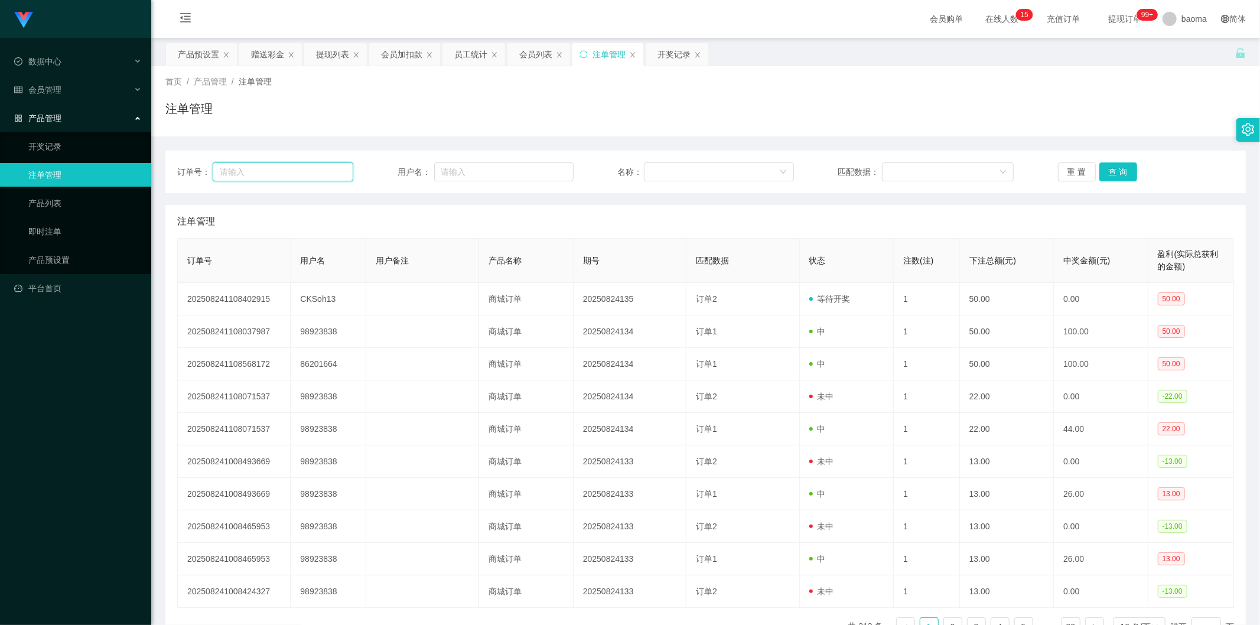
click at [291, 164] on input "text" at bounding box center [283, 171] width 141 height 19
paste input "98923838"
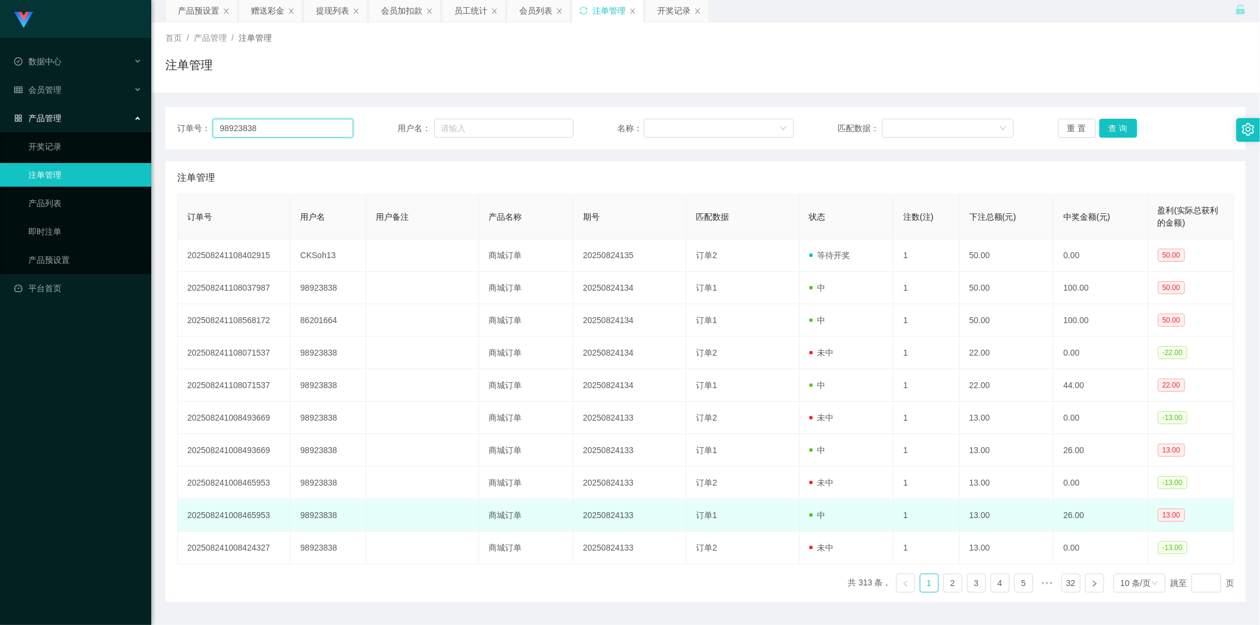
scroll to position [77, 0]
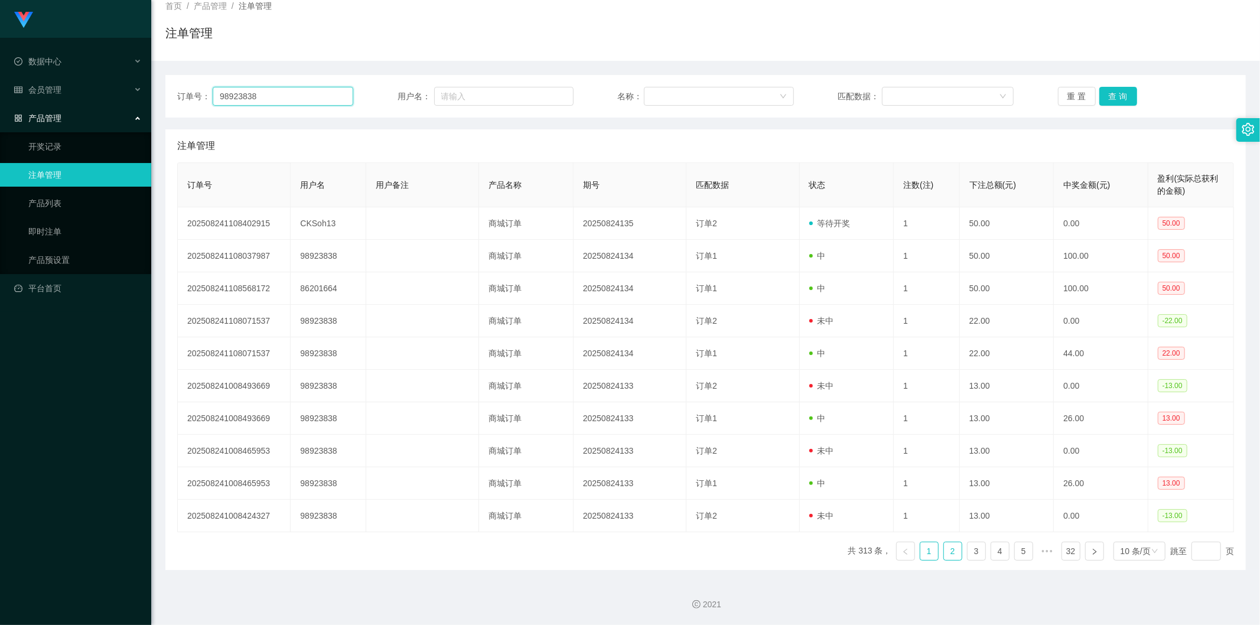
type input "98923838"
click at [395, 245] on link "2" at bounding box center [953, 551] width 18 height 18
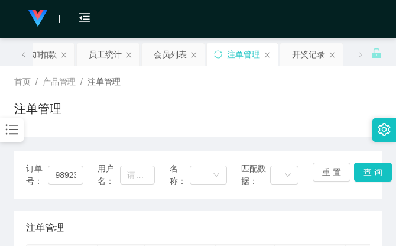
click at [289, 96] on div "首页 / 产品管理 / 注单管理 / 注单管理" at bounding box center [197, 101] width 367 height 51
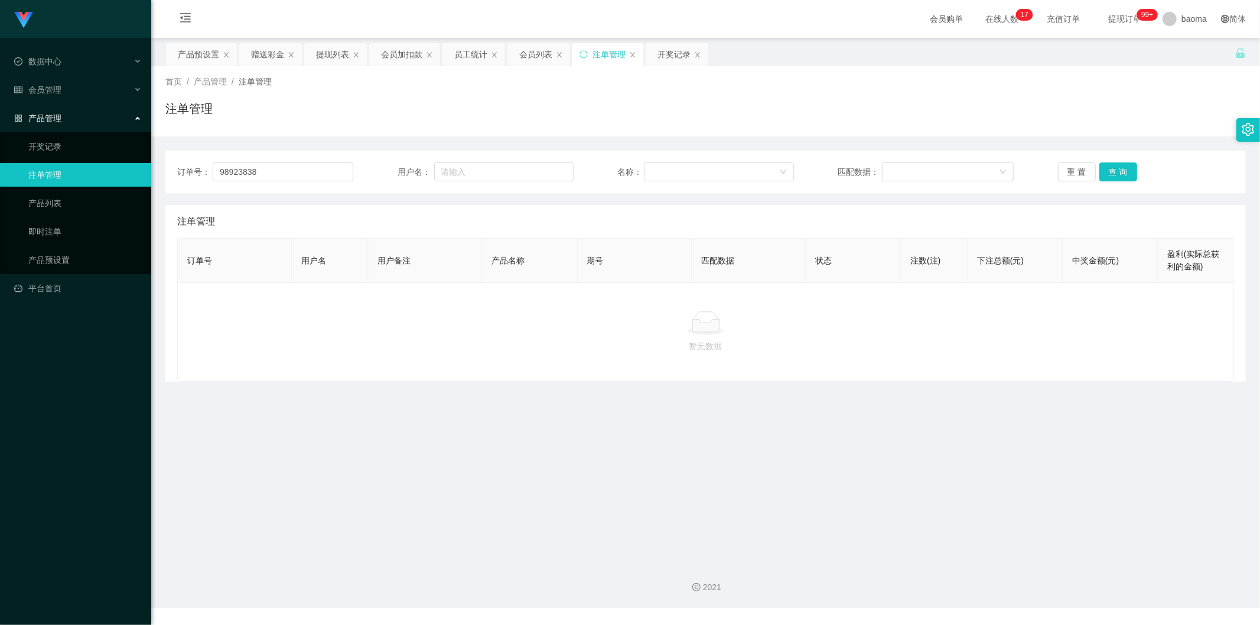
click at [395, 54] on div "注单管理" at bounding box center [608, 54] width 33 height 22
click at [395, 48] on div "注单管理" at bounding box center [608, 54] width 33 height 22
drag, startPoint x: 309, startPoint y: 163, endPoint x: 151, endPoint y: 154, distance: 157.9
click at [150, 154] on section "Jingdong工作台代理端 数据中心 会员管理 产品管理 开奖记录 注单管理 产品列表 即时注单 产品预设置 平台首页 保存配置 重置配置 整体风格设置 主…" at bounding box center [630, 304] width 1260 height 608
drag, startPoint x: 197, startPoint y: 50, endPoint x: 228, endPoint y: 51, distance: 31.3
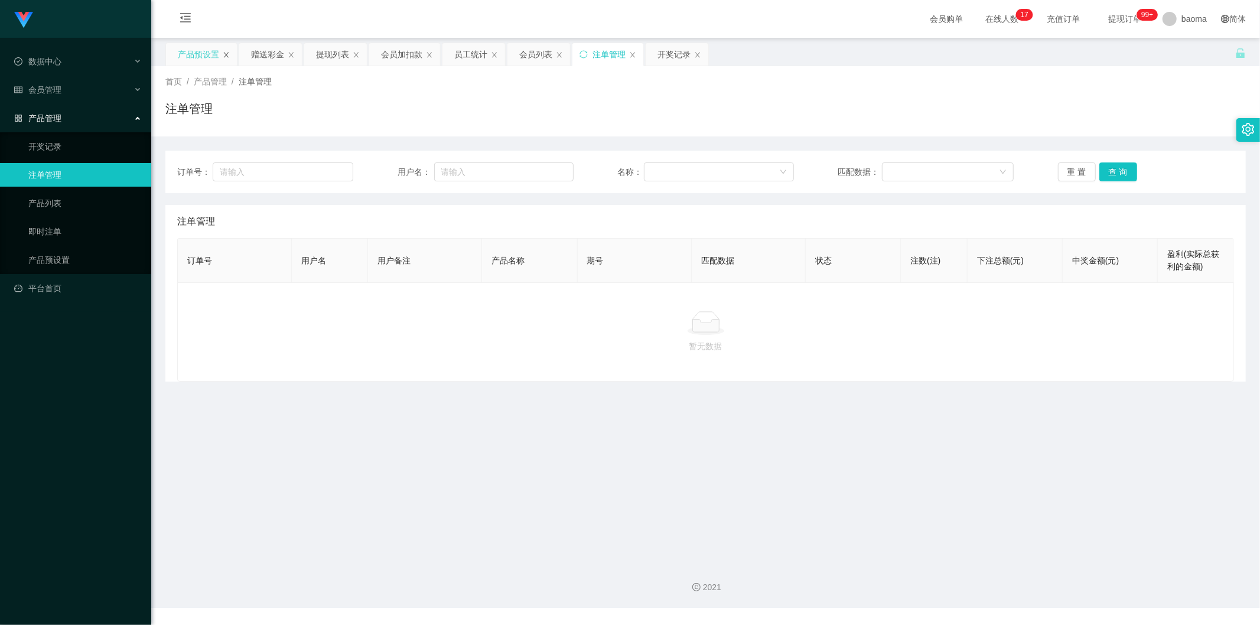
click at [197, 50] on div "产品预设置" at bounding box center [198, 54] width 41 height 22
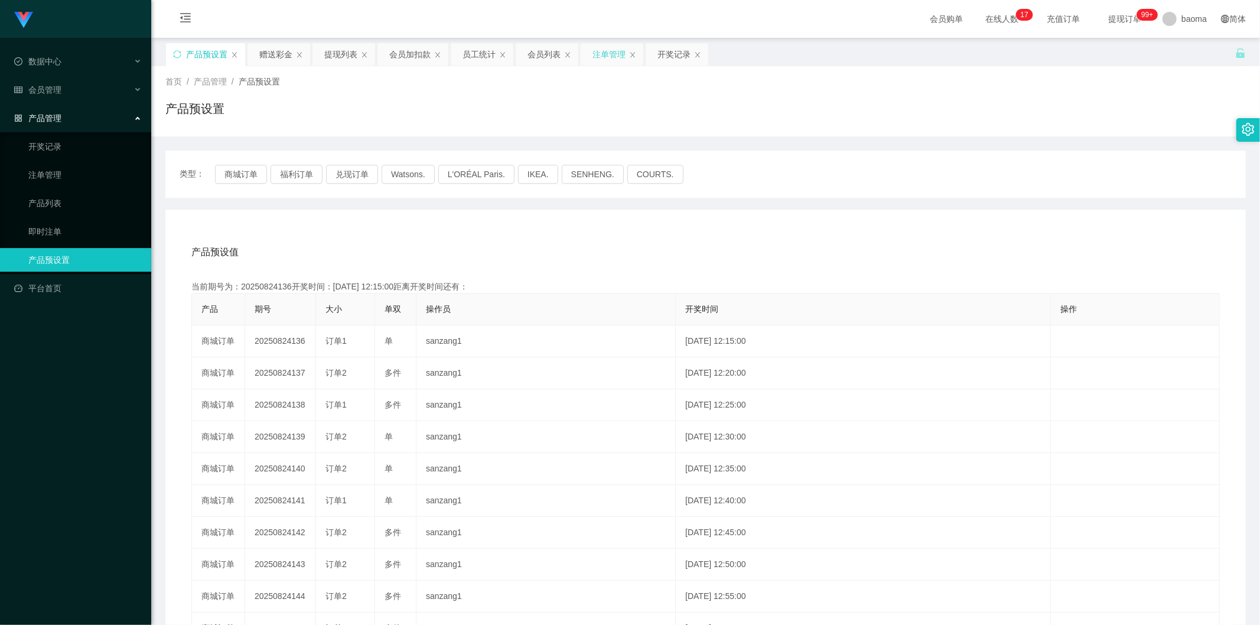
click at [395, 50] on div "注单管理" at bounding box center [608, 54] width 33 height 22
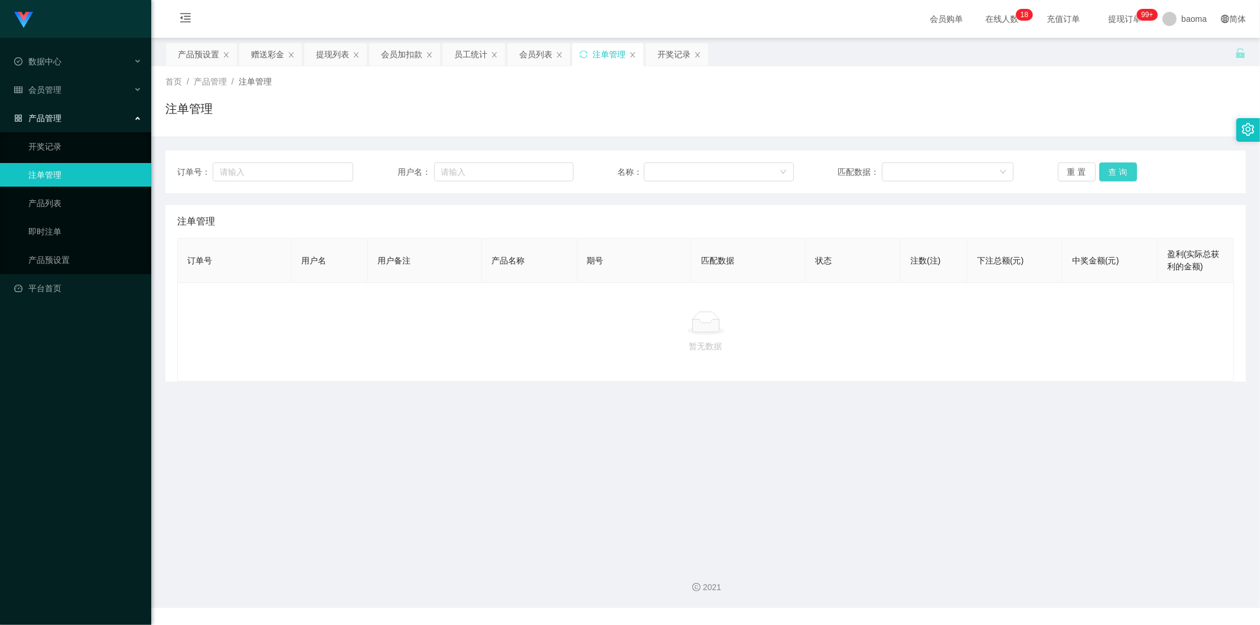
click at [395, 174] on button "查 询" at bounding box center [1118, 171] width 38 height 19
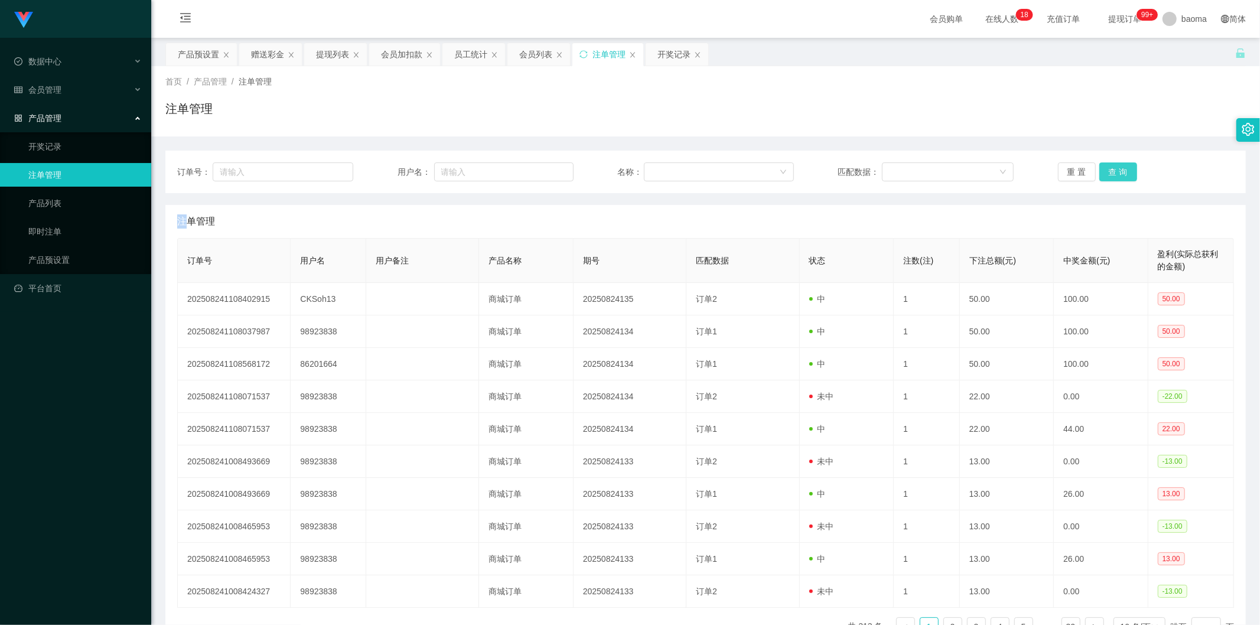
click at [395, 174] on div "重 置 查 询" at bounding box center [1146, 171] width 176 height 19
click at [269, 53] on div "赠送彩金" at bounding box center [267, 54] width 33 height 22
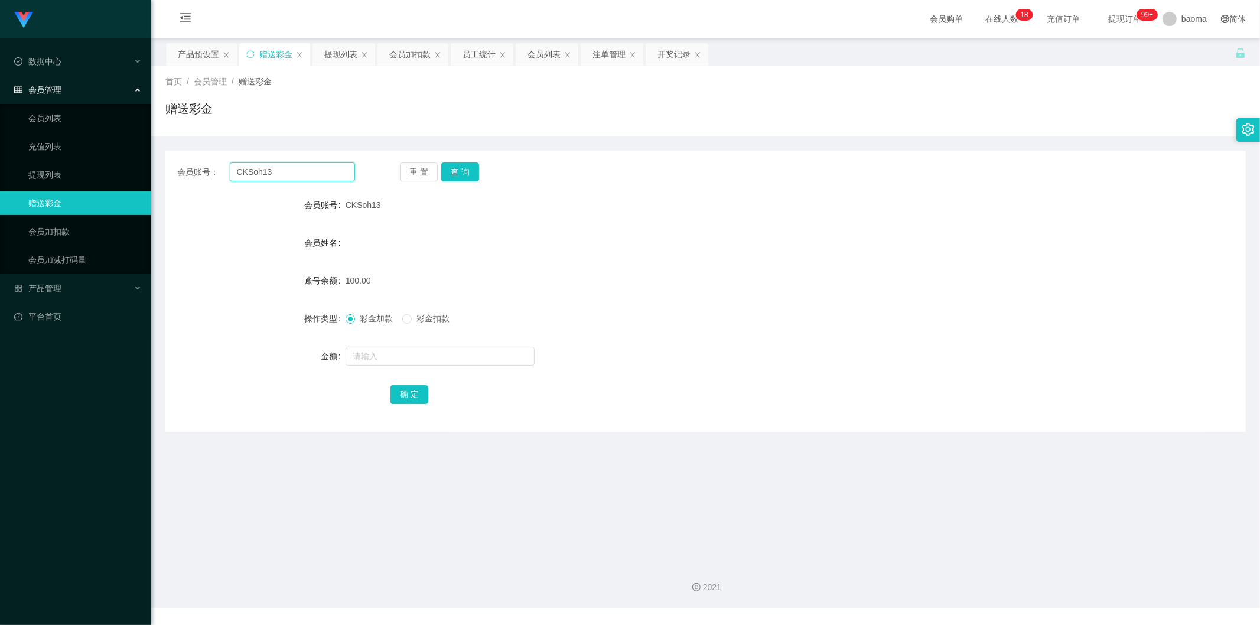
drag, startPoint x: 282, startPoint y: 172, endPoint x: 186, endPoint y: 149, distance: 99.0
click at [186, 149] on div "会员账号： CKSoh13 重 置 查 询 会员账号 CKSoh13 会员姓名 账号余额 100.00 操作类型 彩金加款 彩金扣款 金额 确 定" at bounding box center [705, 283] width 1080 height 295
paste input "✅ 订单已完成啦，做得很好！👏 现在请您按照以下步骤操作一下： 1️⃣ 点击左上角【返回】 2️⃣ 然后点击【我的】页面 3️⃣ 刷新一下，查看您的积分余额 …"
type input "✅ 订单已完成啦，做得很好！👏 现在请您按照以下步骤操作一下： 1️⃣ 点击左上角【返回】 2️⃣ 然后点击【我的】页面 3️⃣ 刷新一下，查看您的积分余额 …"
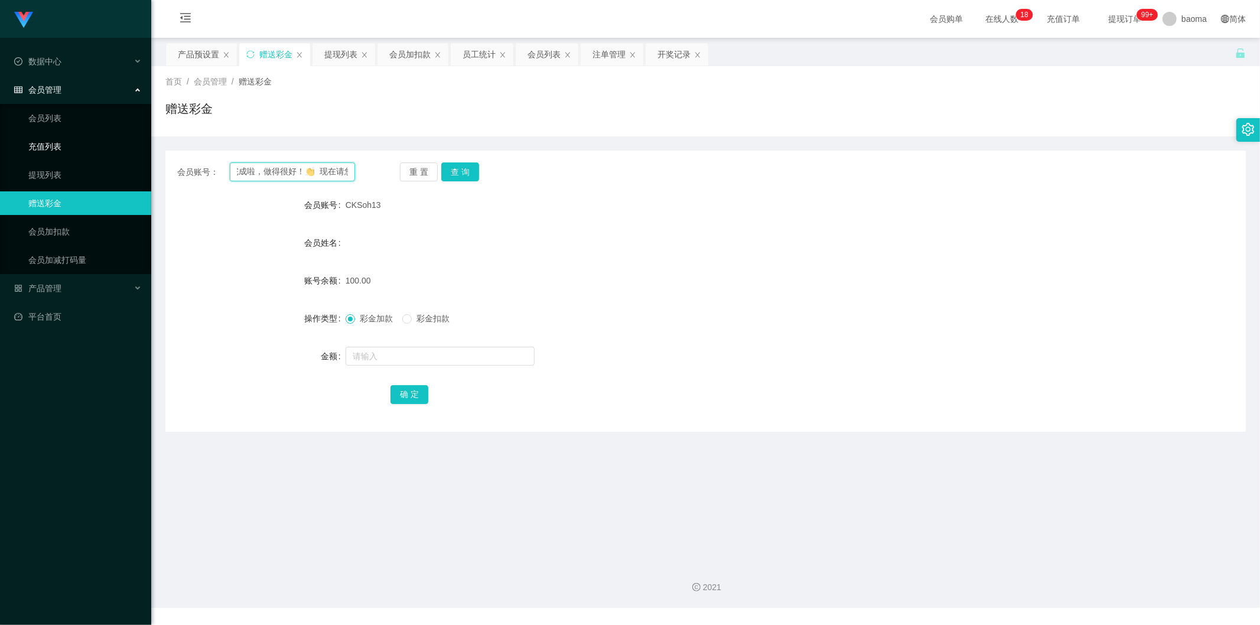
drag, startPoint x: 280, startPoint y: 164, endPoint x: 115, endPoint y: 145, distance: 165.8
click at [117, 145] on section "Jingdong工作台代理端 数据中心 会员管理 会员列表 充值列表 提现列表 赠送彩金 会员加扣款 会员加减打码量 产品管理 开奖记录 注单管理 产品列表 …" at bounding box center [630, 304] width 1260 height 608
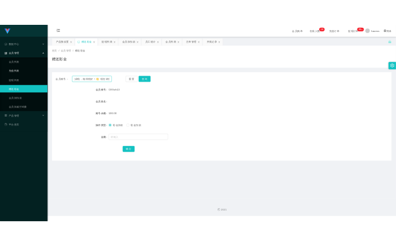
scroll to position [0, 0]
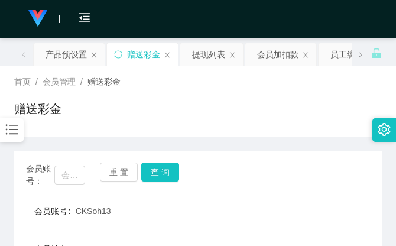
click at [294, 89] on div "首页 / 会员管理 / 赠送彩金 / 赠送彩金" at bounding box center [197, 101] width 367 height 51
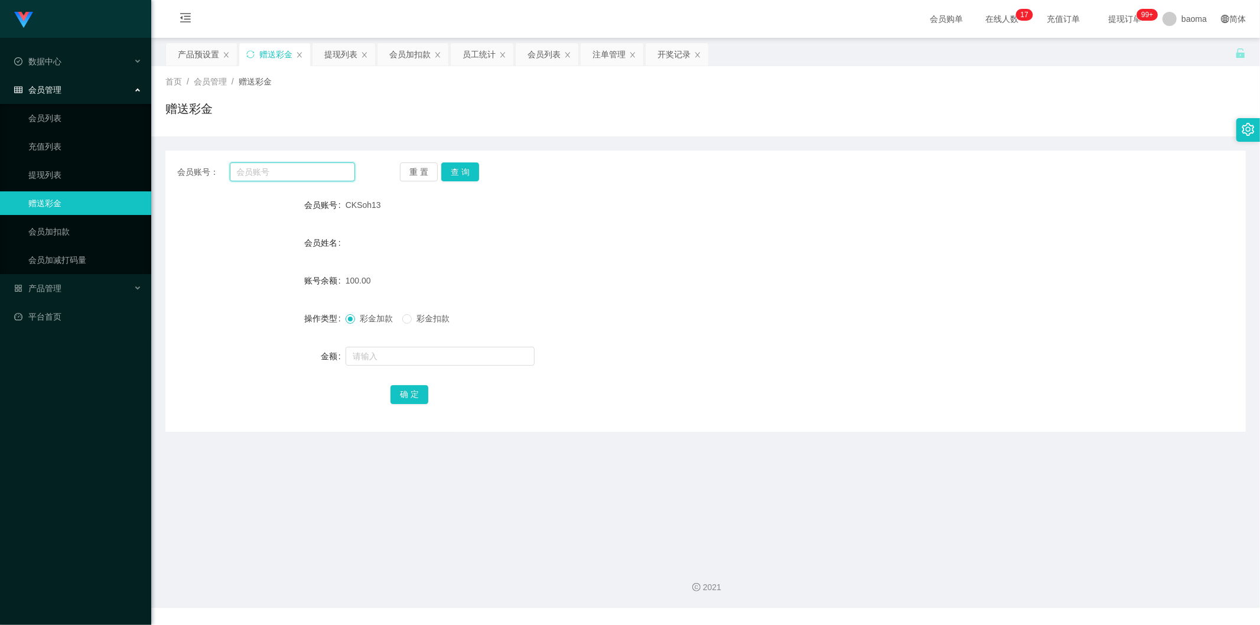
click at [267, 171] on input "text" at bounding box center [293, 171] width 126 height 19
paste input "98923838"
type input "98923838"
click at [395, 169] on button "查 询" at bounding box center [460, 171] width 38 height 19
click at [393, 245] on input "text" at bounding box center [439, 356] width 189 height 19
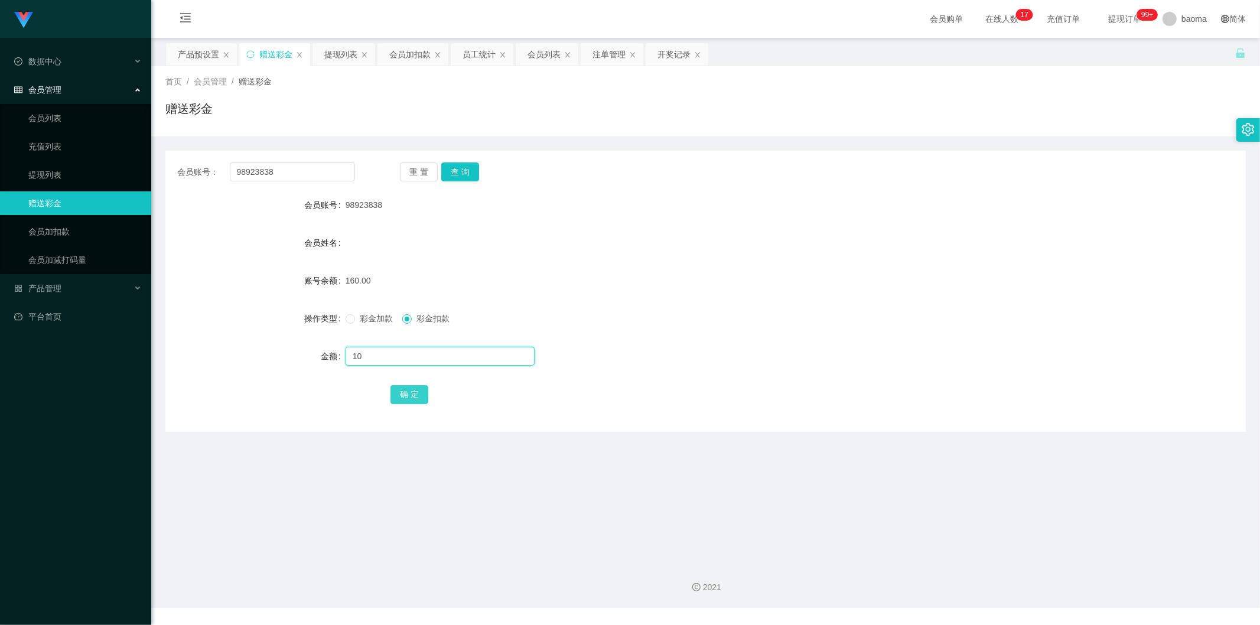
type input "10"
click at [395, 245] on button "确 定" at bounding box center [409, 394] width 38 height 19
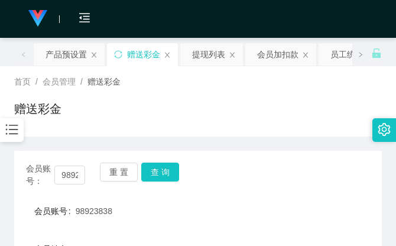
click at [262, 113] on div "赠送彩金" at bounding box center [197, 113] width 367 height 27
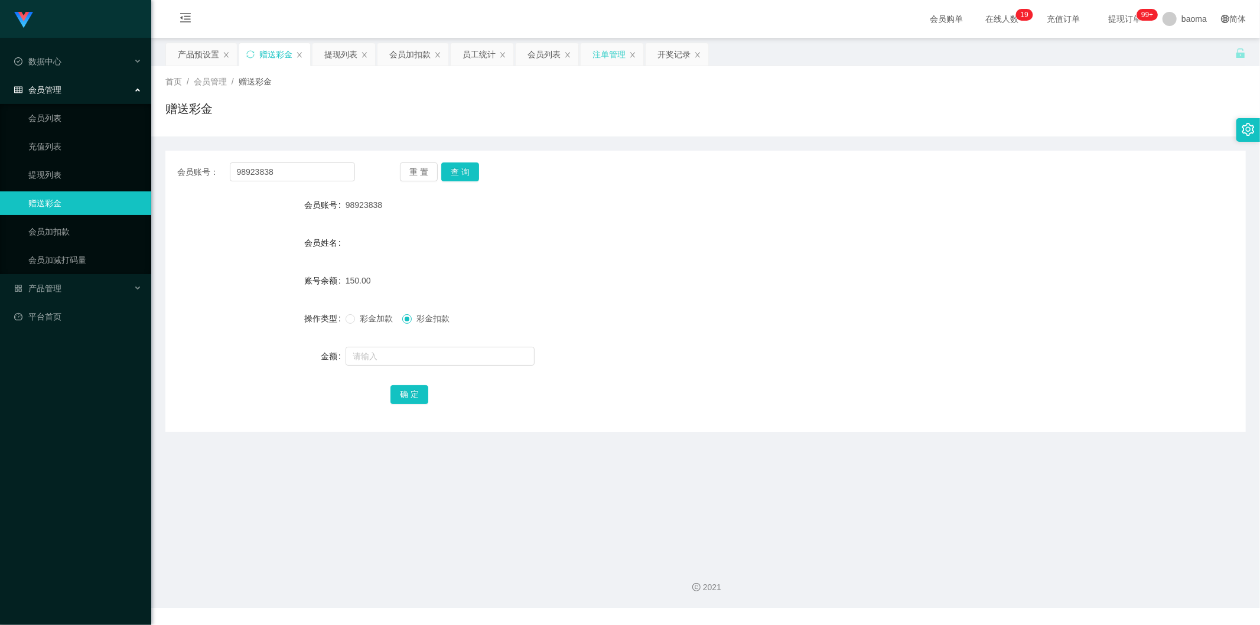
click at [395, 56] on div "注单管理" at bounding box center [608, 54] width 33 height 22
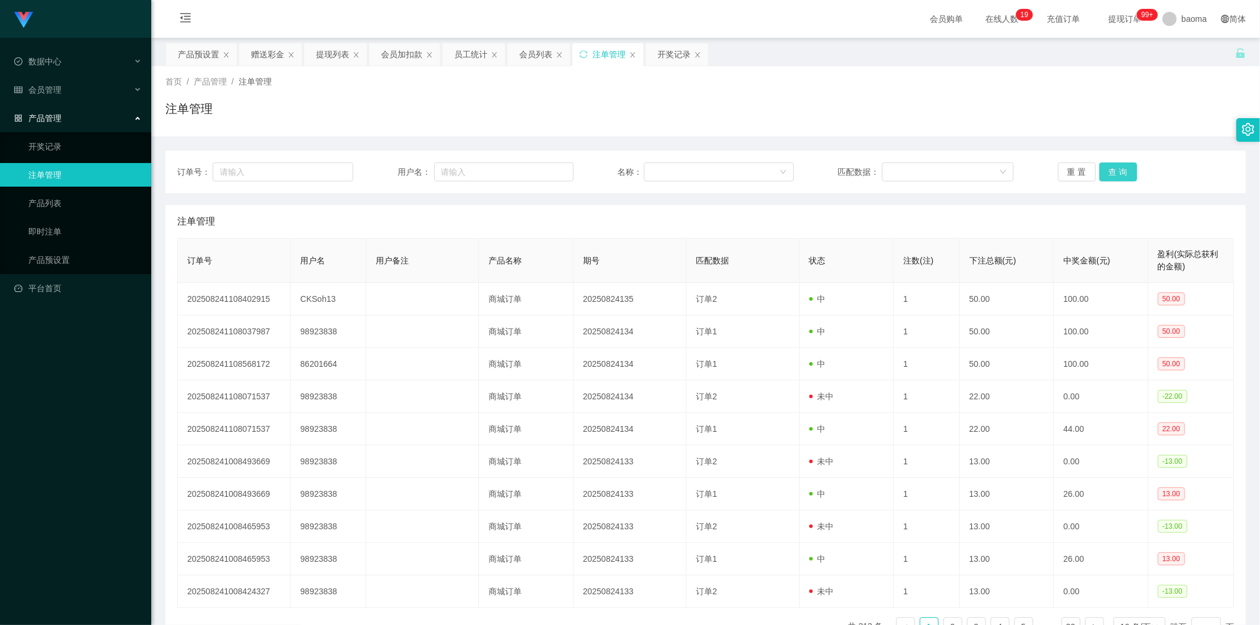
click at [395, 168] on button "查 询" at bounding box center [1118, 171] width 38 height 19
click at [395, 168] on div "重 置 查 询" at bounding box center [1146, 171] width 176 height 19
click at [395, 169] on button "查 询" at bounding box center [1118, 171] width 38 height 19
click at [395, 169] on div "重 置 查 询" at bounding box center [1146, 171] width 176 height 19
click at [395, 169] on button "查 询" at bounding box center [1118, 171] width 38 height 19
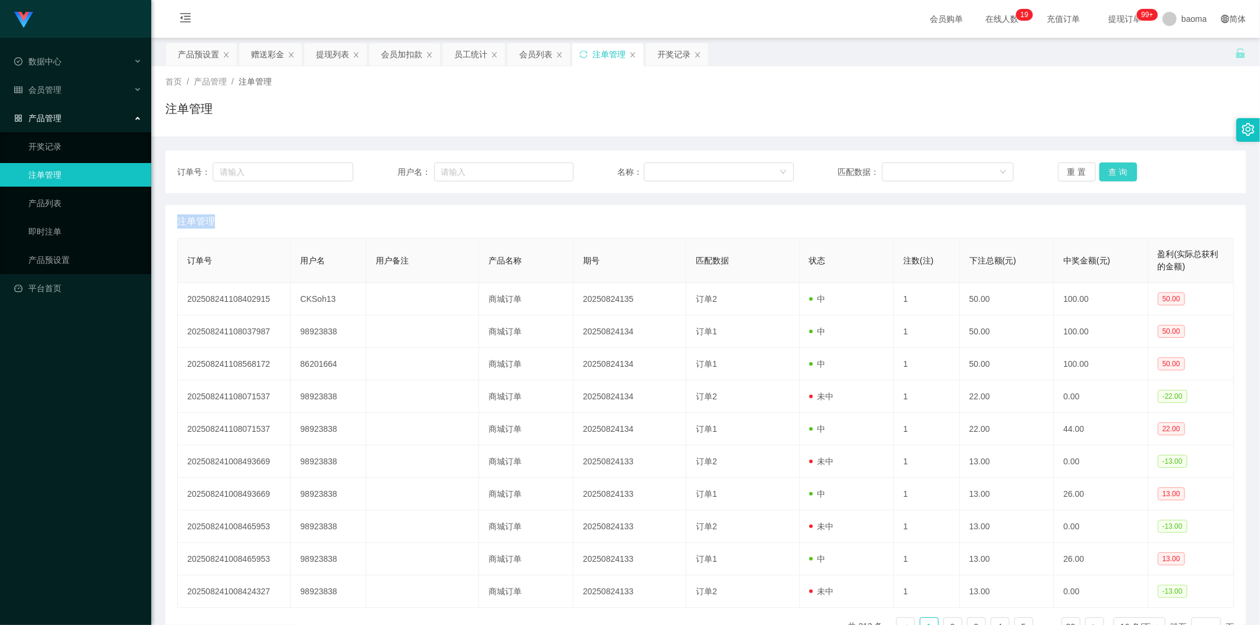
click at [395, 169] on div "重 置 查 询" at bounding box center [1146, 171] width 176 height 19
click at [395, 169] on button "查 询" at bounding box center [1118, 171] width 38 height 19
click at [395, 169] on div "重 置 查 询" at bounding box center [1146, 171] width 176 height 19
click at [395, 169] on button "查 询" at bounding box center [1118, 171] width 38 height 19
click at [262, 51] on div "赠送彩金" at bounding box center [267, 54] width 33 height 22
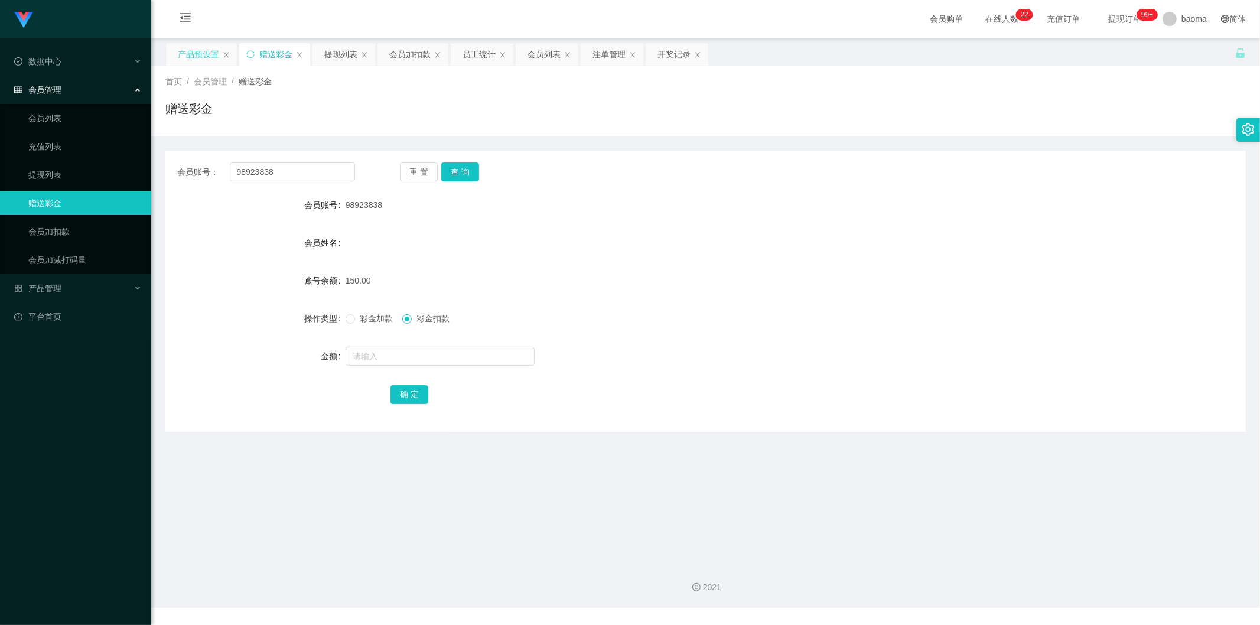
drag, startPoint x: 197, startPoint y: 47, endPoint x: 180, endPoint y: 43, distance: 17.0
click at [197, 48] on div "产品预设置" at bounding box center [198, 54] width 41 height 22
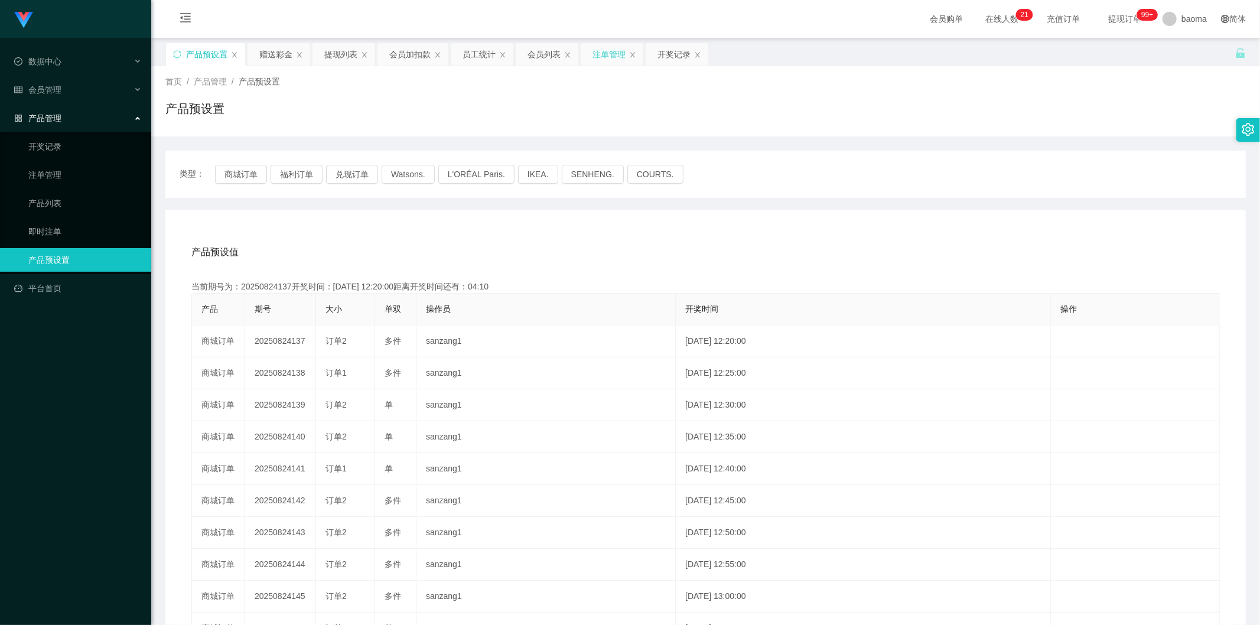
click at [395, 57] on div "注单管理" at bounding box center [608, 54] width 33 height 22
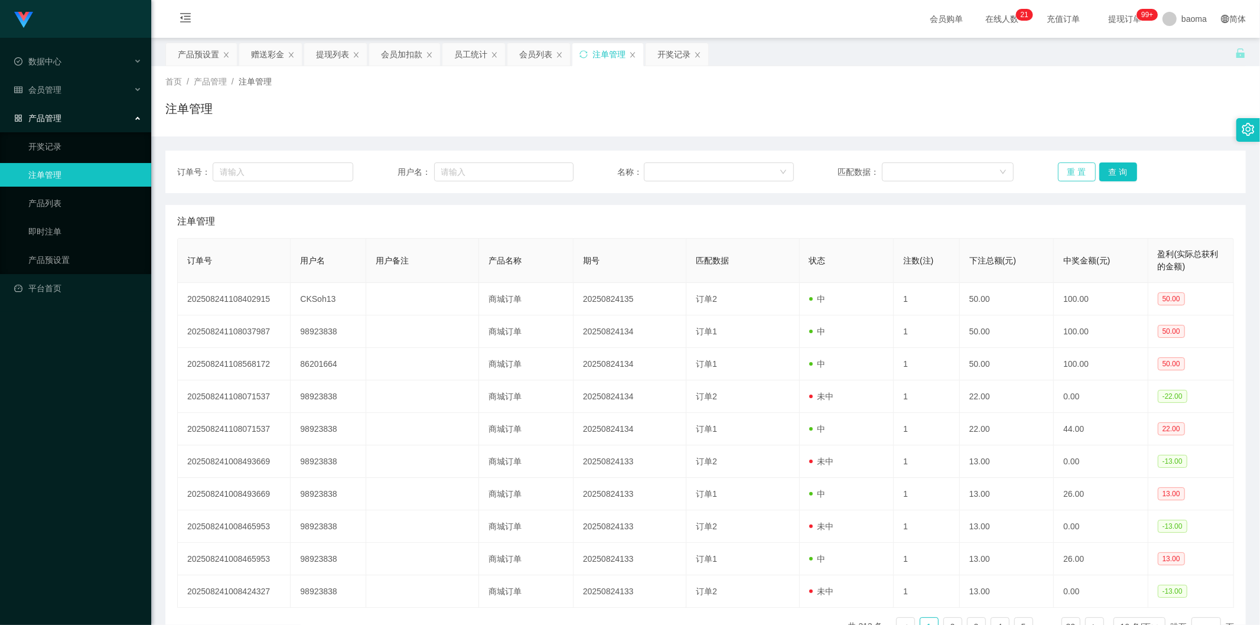
click at [395, 169] on button "重 置" at bounding box center [1077, 171] width 38 height 19
click at [395, 169] on button "查 询" at bounding box center [1118, 171] width 38 height 19
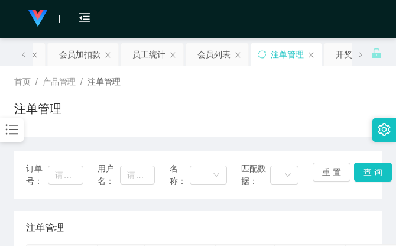
click at [309, 91] on div "首页 / 产品管理 / 注单管理 / 注单管理" at bounding box center [197, 101] width 367 height 51
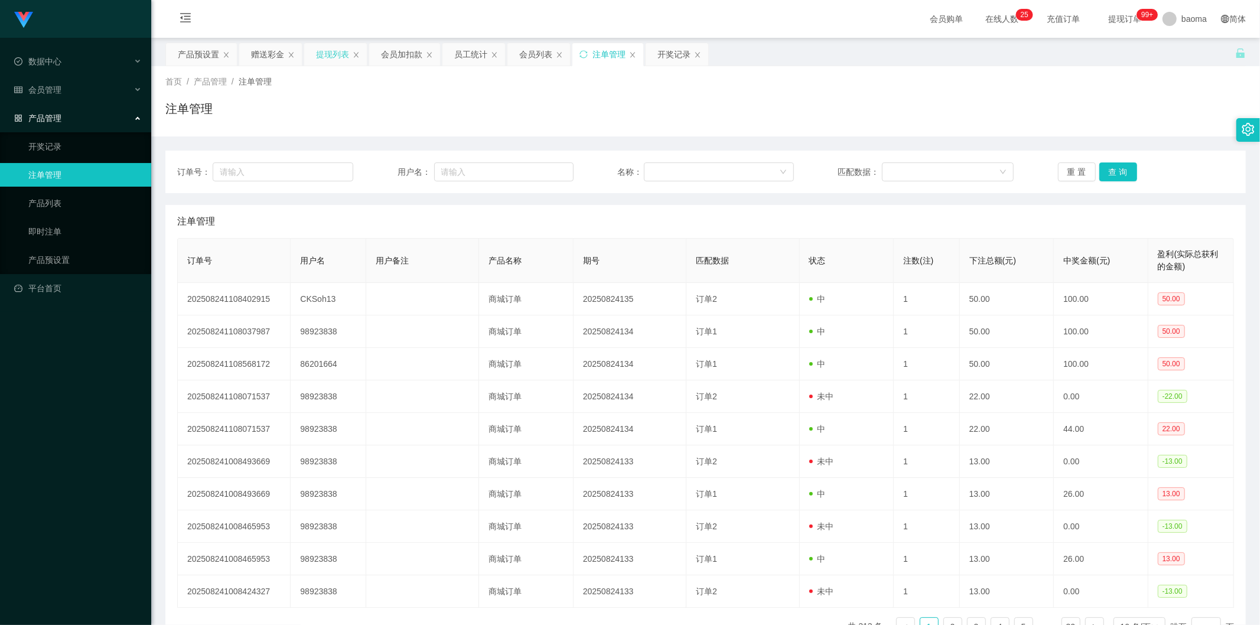
click at [325, 57] on div "提现列表" at bounding box center [332, 54] width 33 height 22
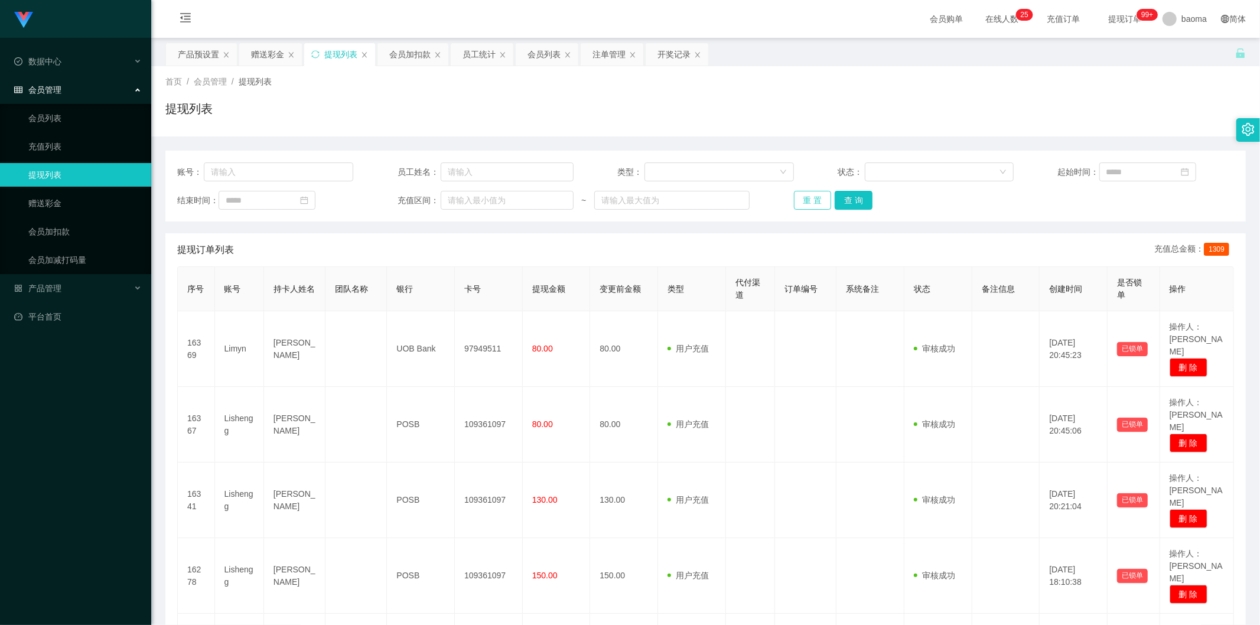
click at [395, 198] on button "重 置" at bounding box center [813, 200] width 38 height 19
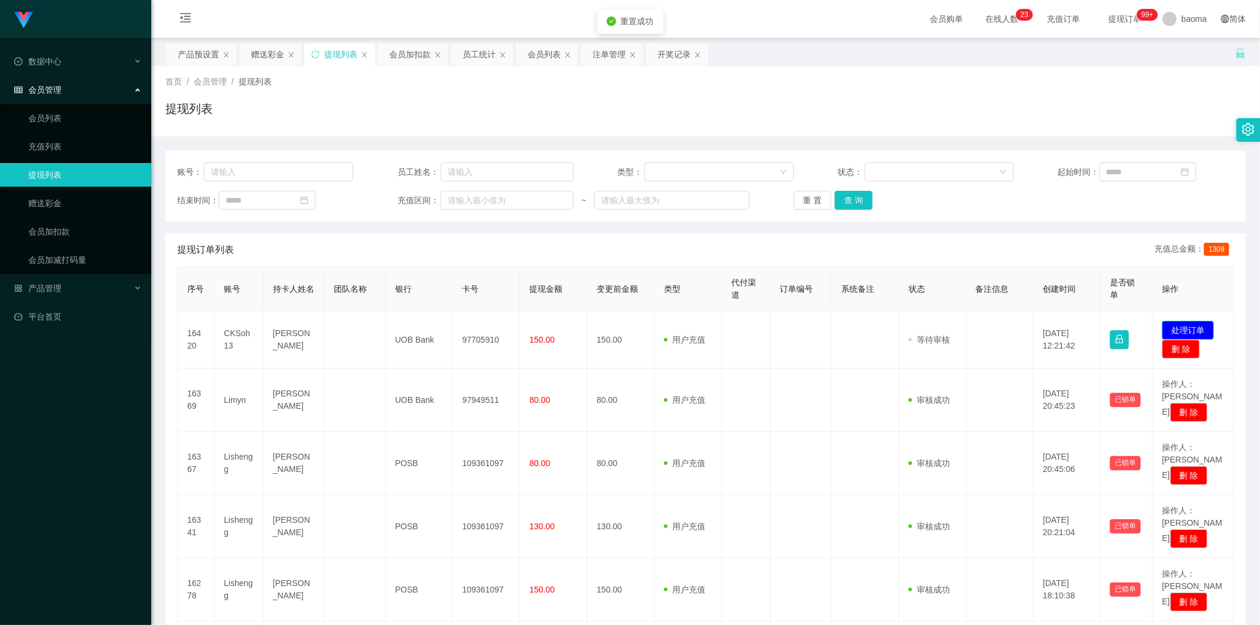
click at [395, 245] on button "处理订单" at bounding box center [1188, 330] width 52 height 19
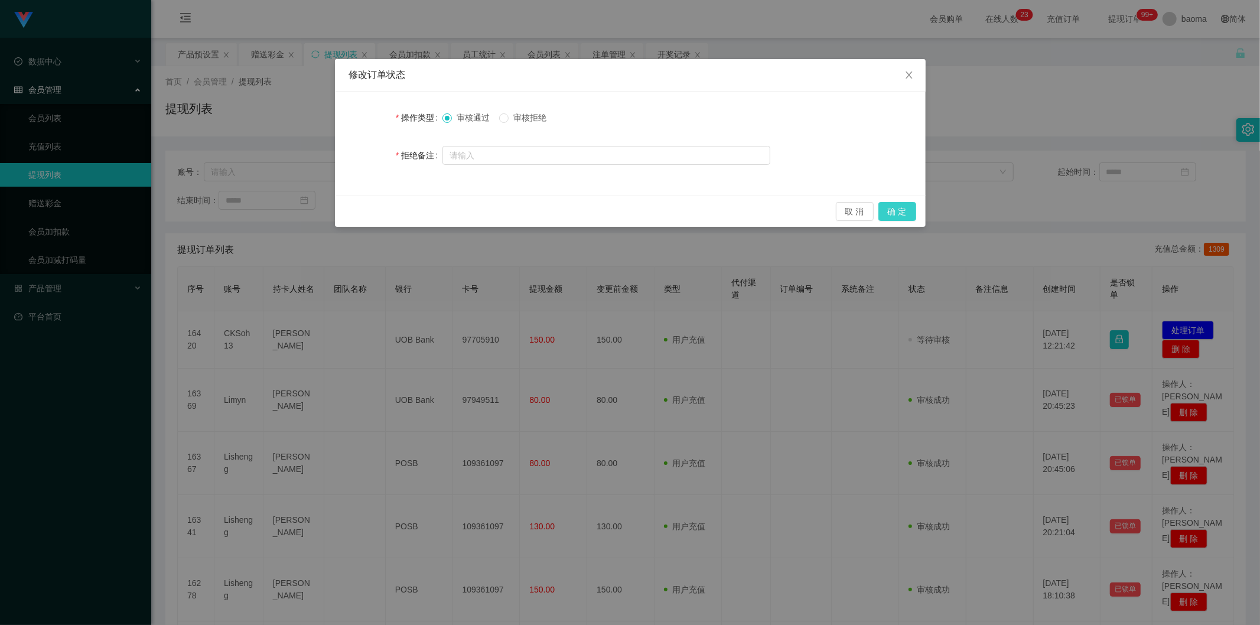
click at [395, 214] on button "确 定" at bounding box center [897, 211] width 38 height 19
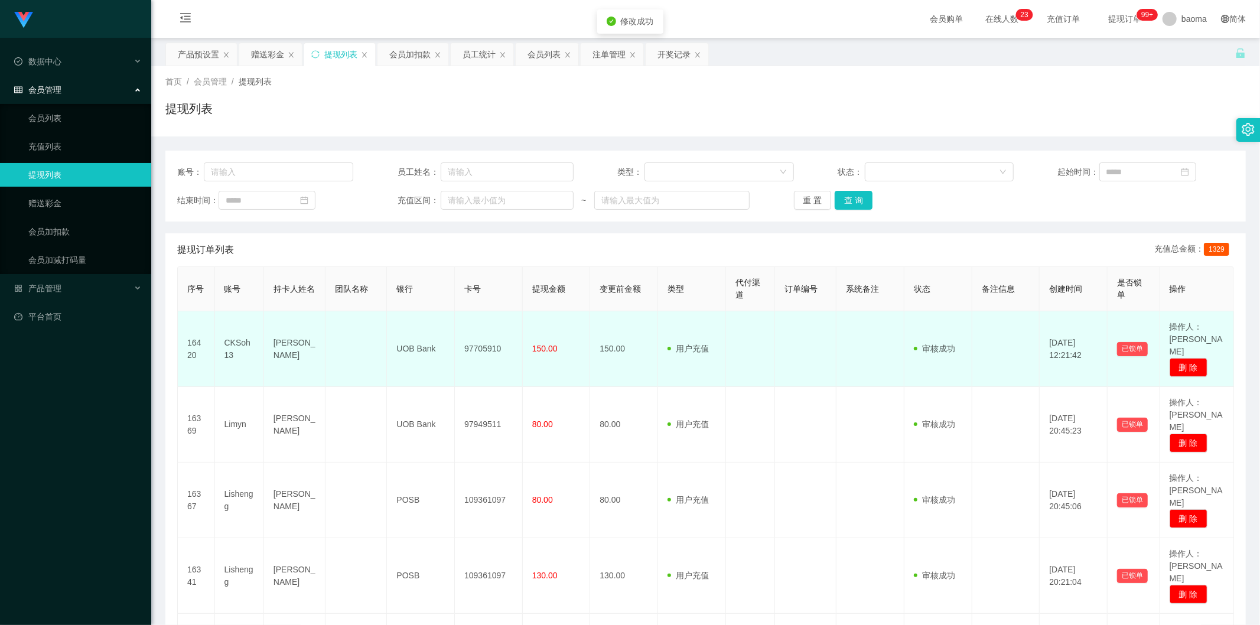
click at [395, 245] on td "97705910" at bounding box center [489, 349] width 68 height 76
copy td "97705910"
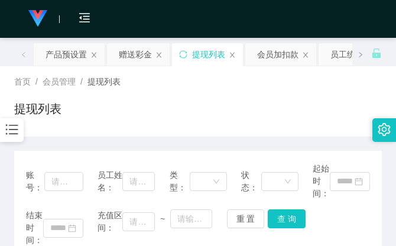
drag, startPoint x: 311, startPoint y: 83, endPoint x: 329, endPoint y: 1, distance: 84.7
click at [311, 74] on div "首页 / 会员管理 / 提现列表 / 提现列表" at bounding box center [198, 101] width 396 height 70
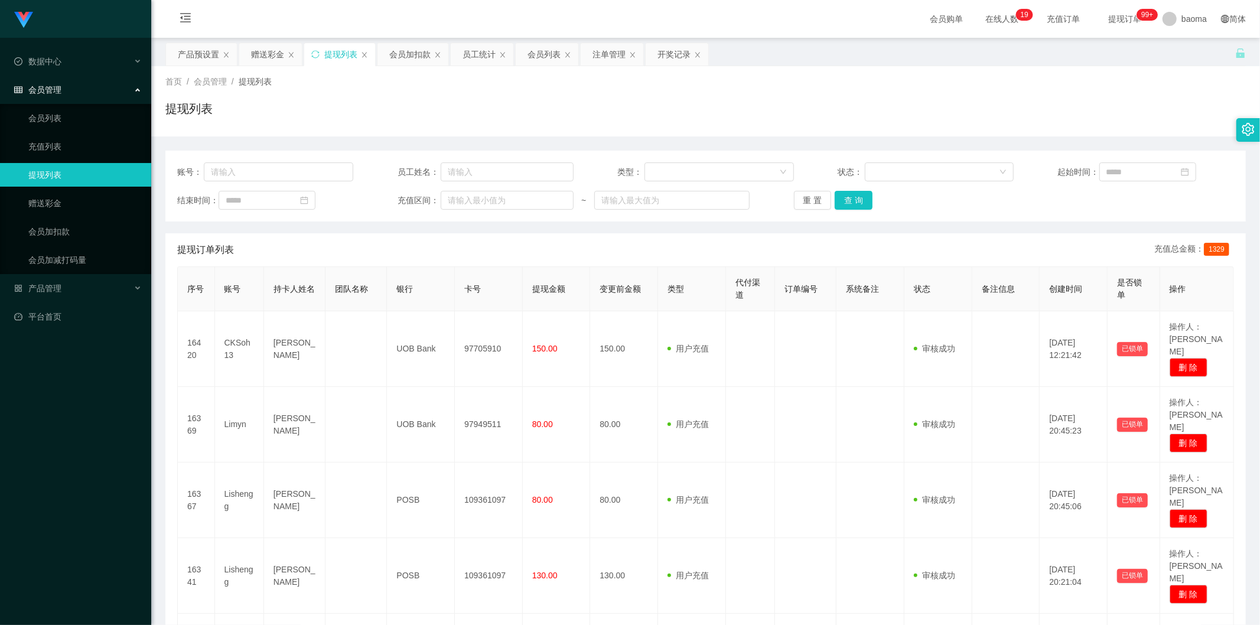
click at [395, 193] on div "重 置 查 询" at bounding box center [882, 200] width 176 height 19
click at [395, 195] on button "查 询" at bounding box center [853, 200] width 38 height 19
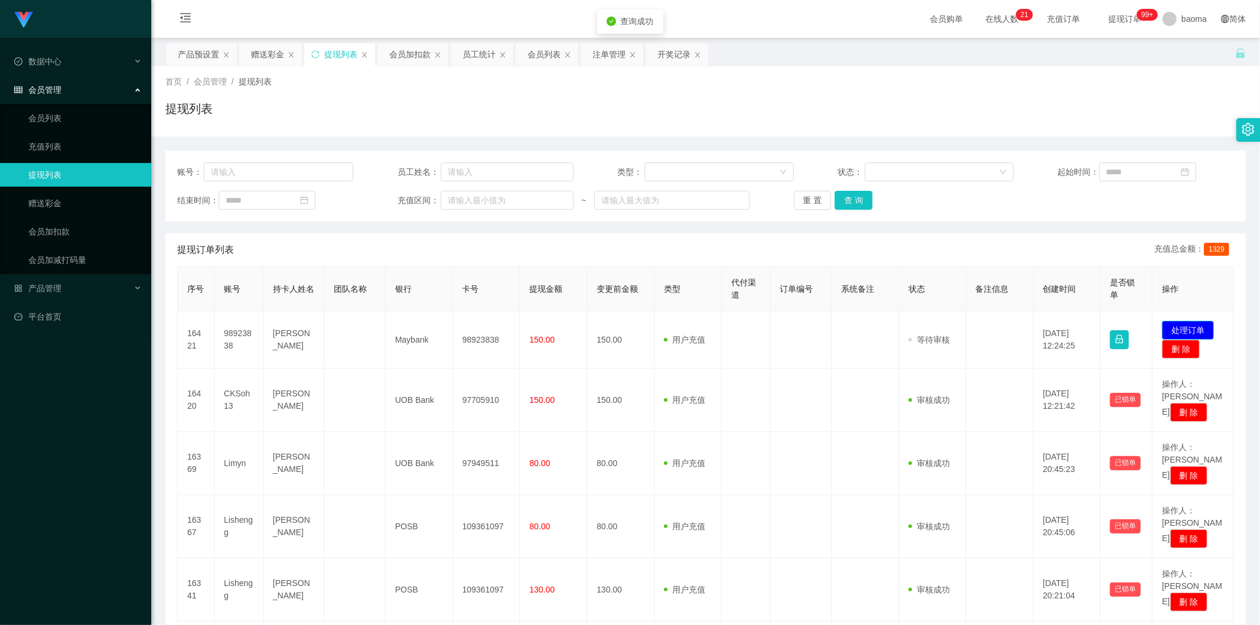
click at [395, 245] on button "处理订单" at bounding box center [1188, 330] width 52 height 19
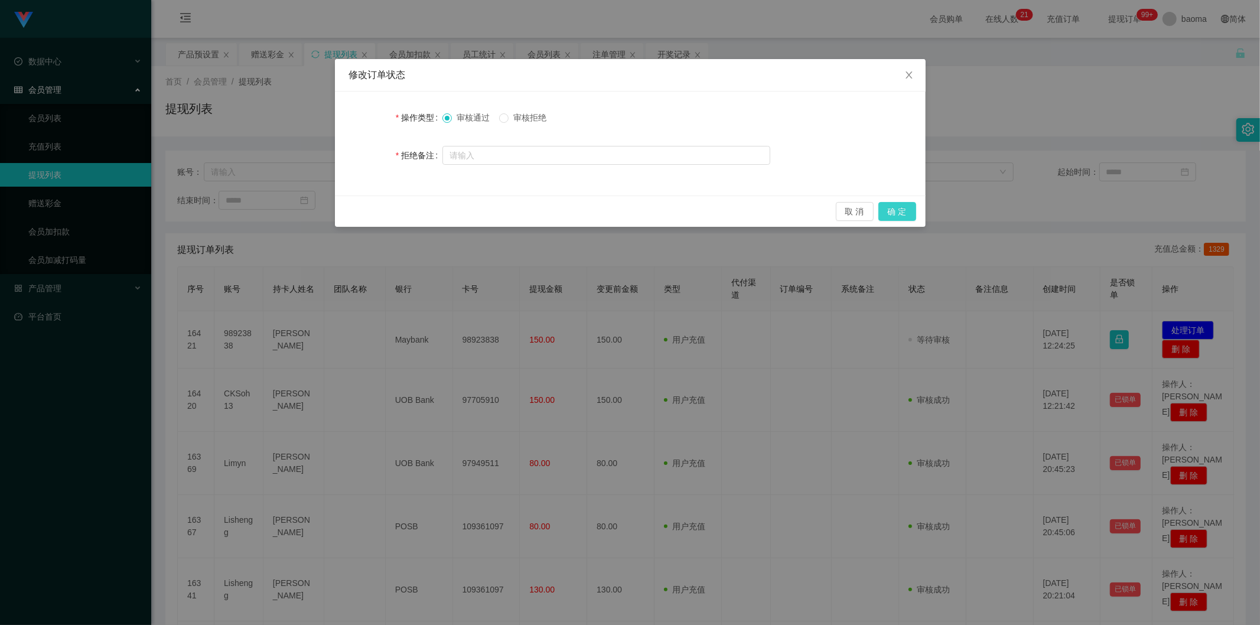
click at [395, 207] on button "确 定" at bounding box center [897, 211] width 38 height 19
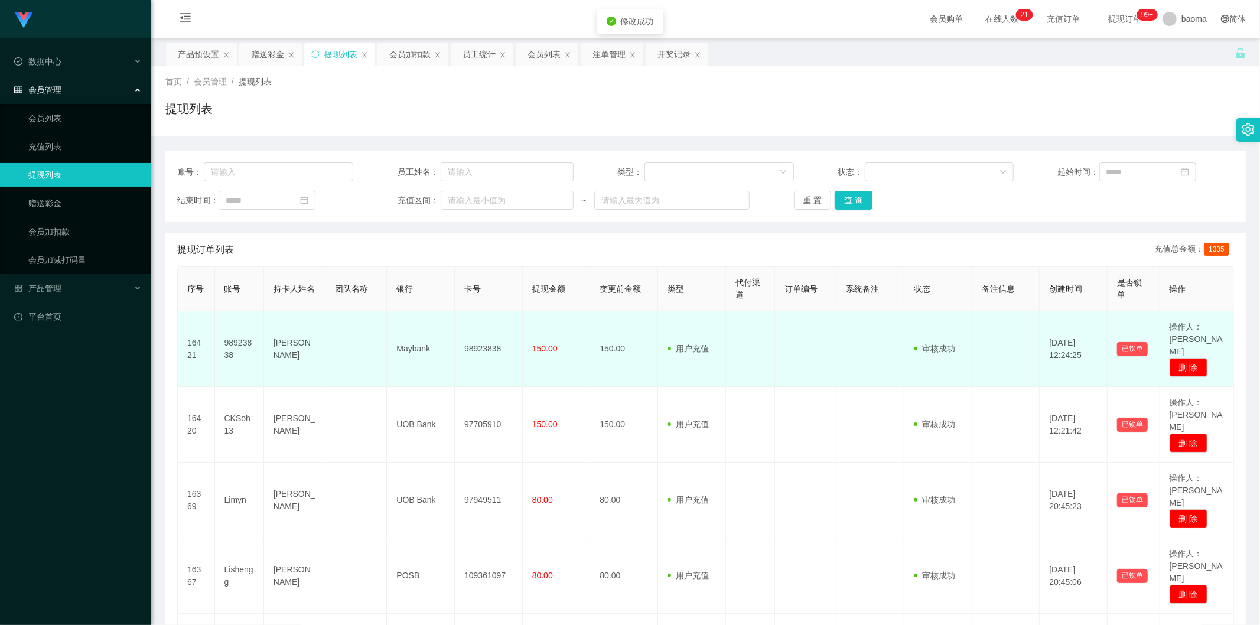
click at [395, 245] on td "98923838" at bounding box center [489, 349] width 68 height 76
copy td "98923838"
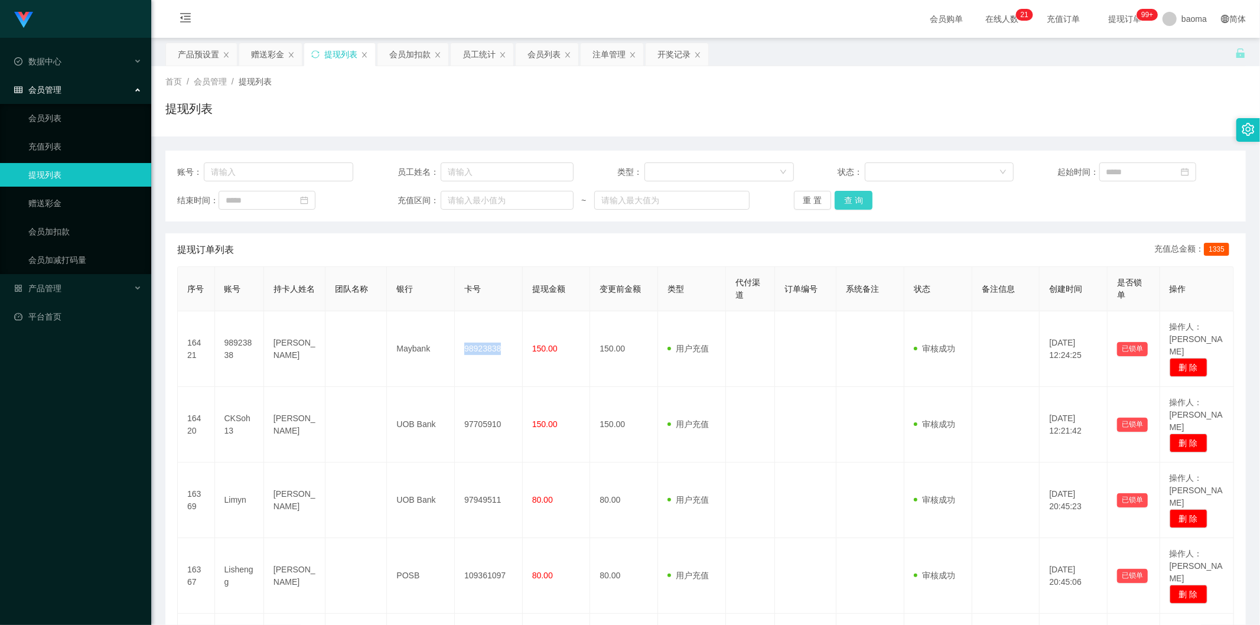
click at [395, 200] on button "查 询" at bounding box center [853, 200] width 38 height 19
click at [395, 200] on div "重 置 查 询" at bounding box center [882, 200] width 176 height 19
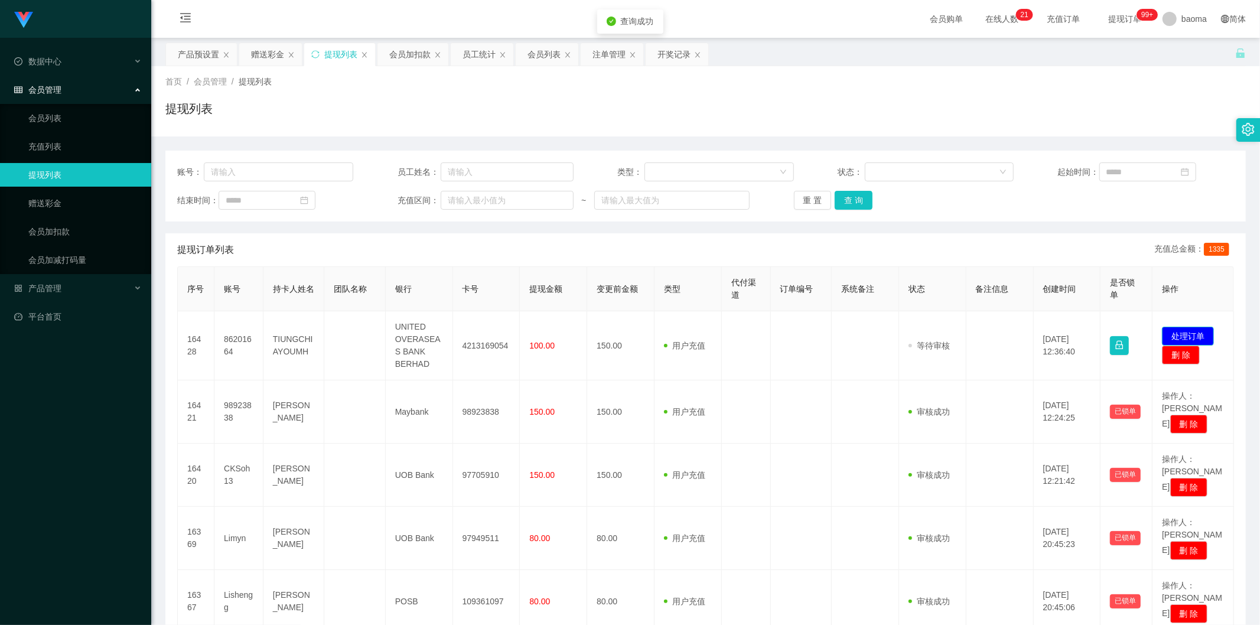
drag, startPoint x: 1199, startPoint y: 331, endPoint x: 1180, endPoint y: 330, distance: 18.9
click at [395, 245] on button "处理订单" at bounding box center [1188, 336] width 52 height 19
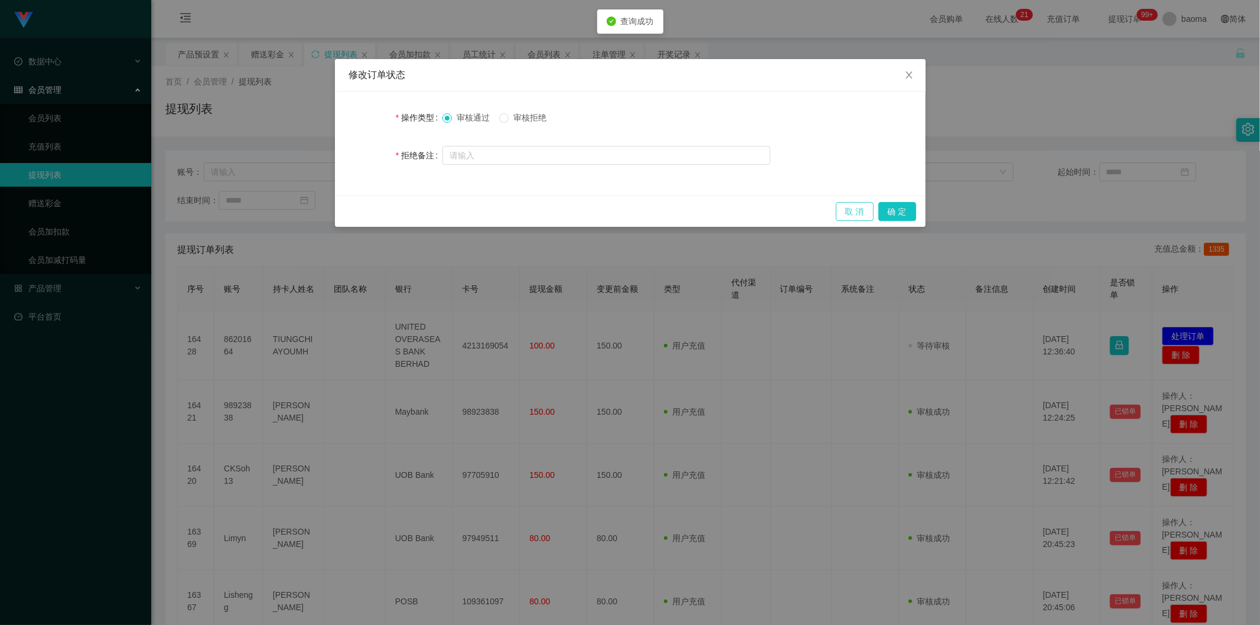
click at [395, 207] on button "取 消" at bounding box center [855, 211] width 38 height 19
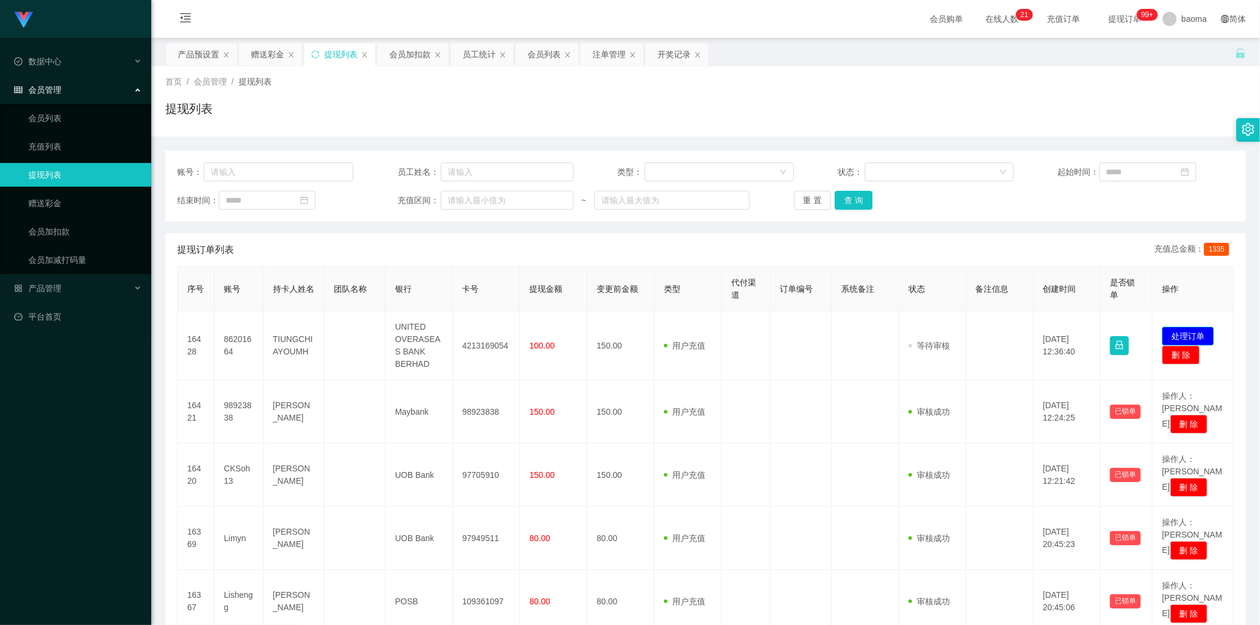
drag, startPoint x: 1195, startPoint y: 335, endPoint x: 1108, endPoint y: 315, distance: 89.5
click at [395, 245] on button "处理订单" at bounding box center [1188, 336] width 52 height 19
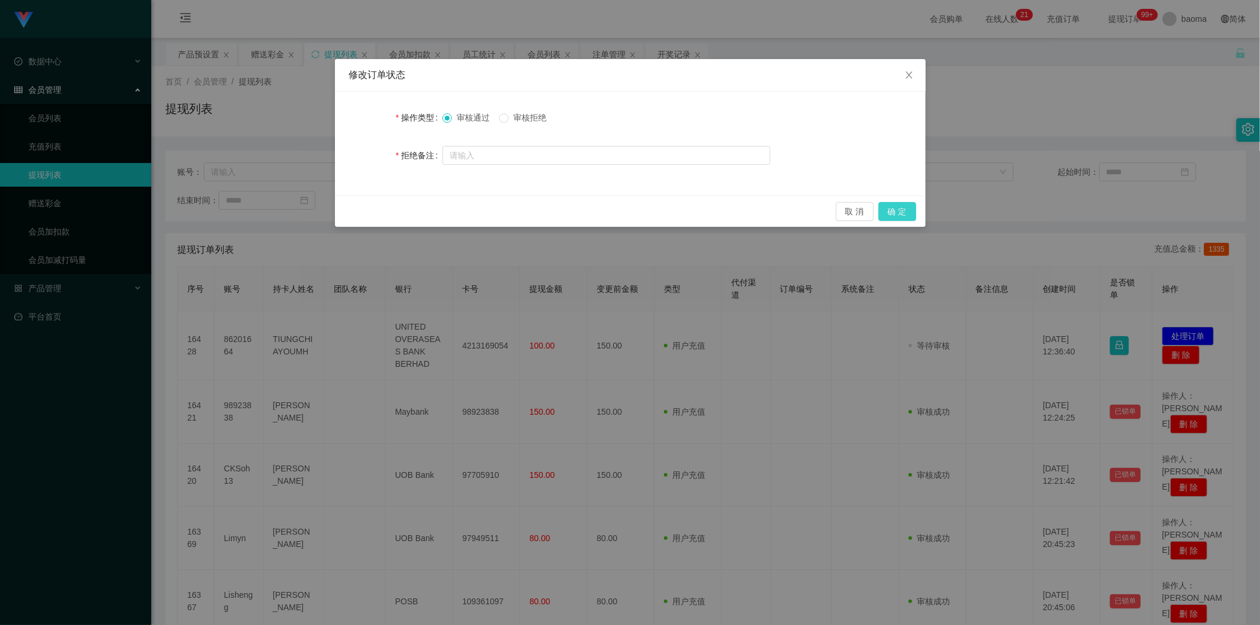
click at [395, 219] on button "确 定" at bounding box center [897, 211] width 38 height 19
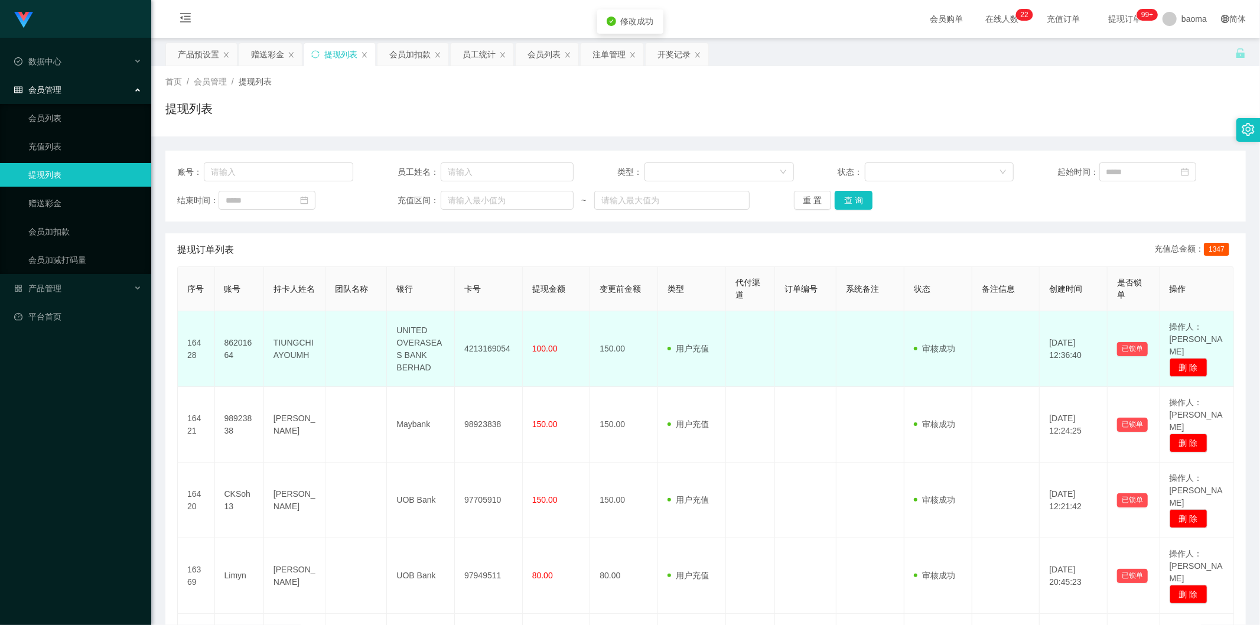
click at [395, 245] on td "4213169054" at bounding box center [489, 349] width 68 height 76
copy td "4213169054"
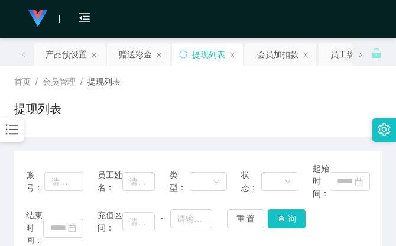
drag, startPoint x: 313, startPoint y: 102, endPoint x: 314, endPoint y: 87, distance: 14.8
click at [313, 102] on div "提现列表" at bounding box center [197, 113] width 367 height 27
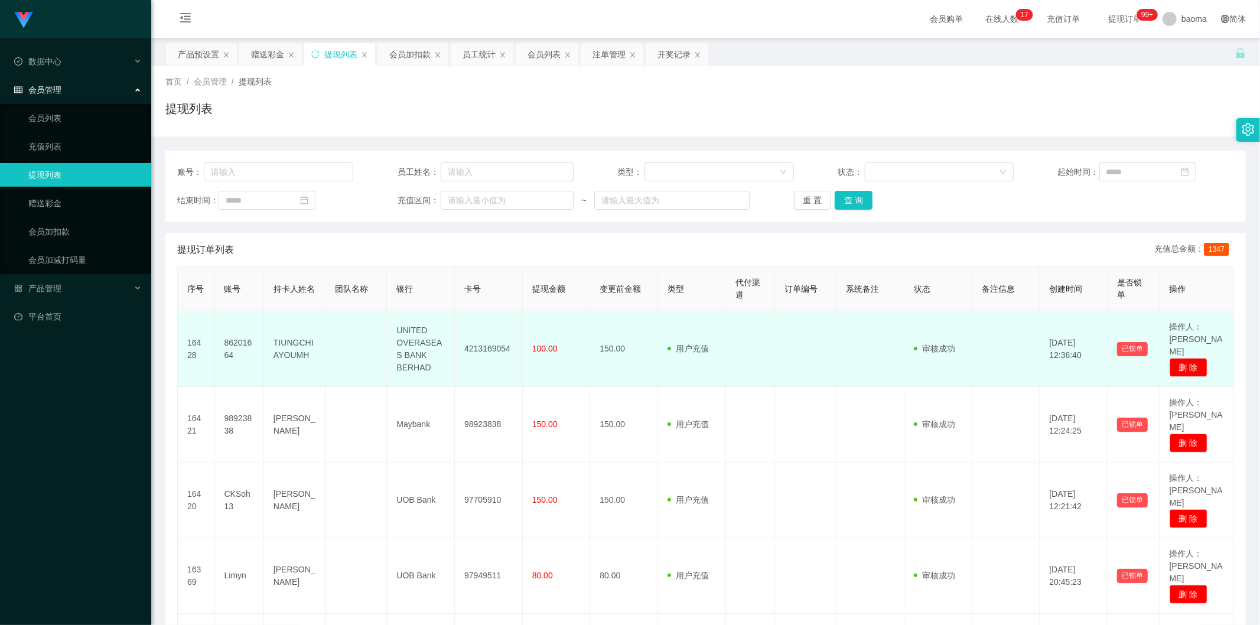
click at [395, 245] on td "4213169054" at bounding box center [489, 349] width 68 height 76
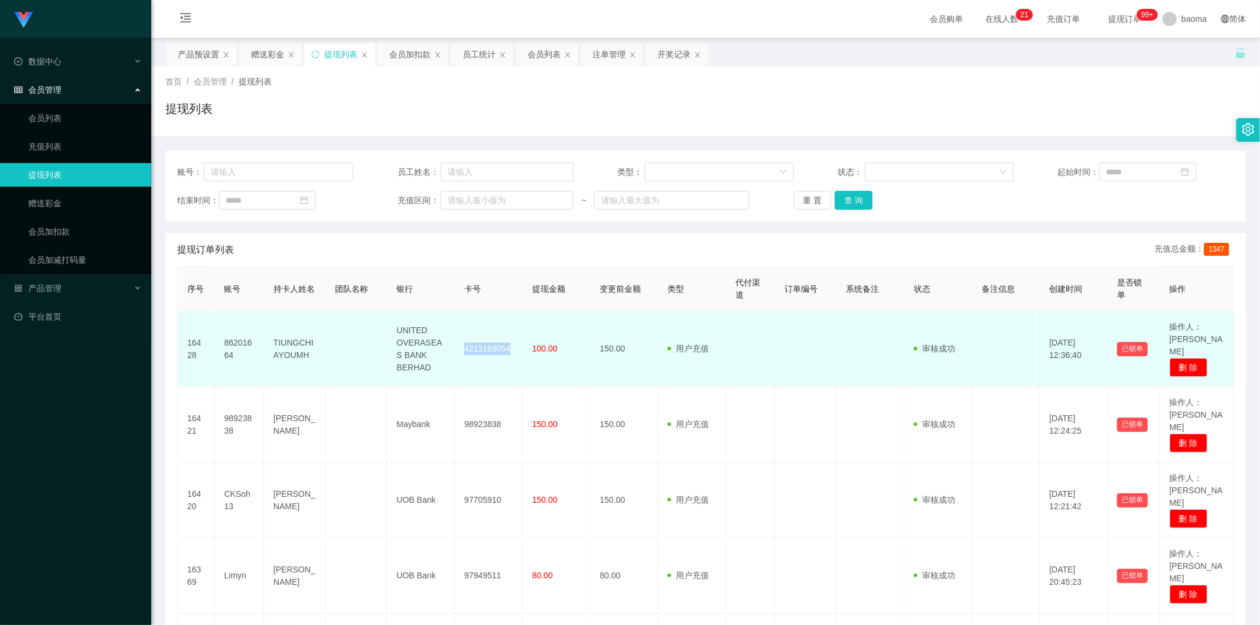
copy td "4213169054"
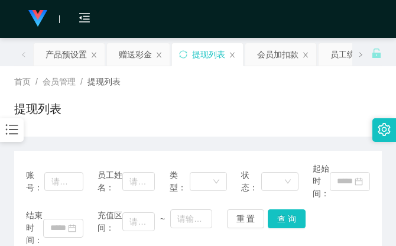
click at [278, 120] on div "提现列表" at bounding box center [197, 113] width 367 height 27
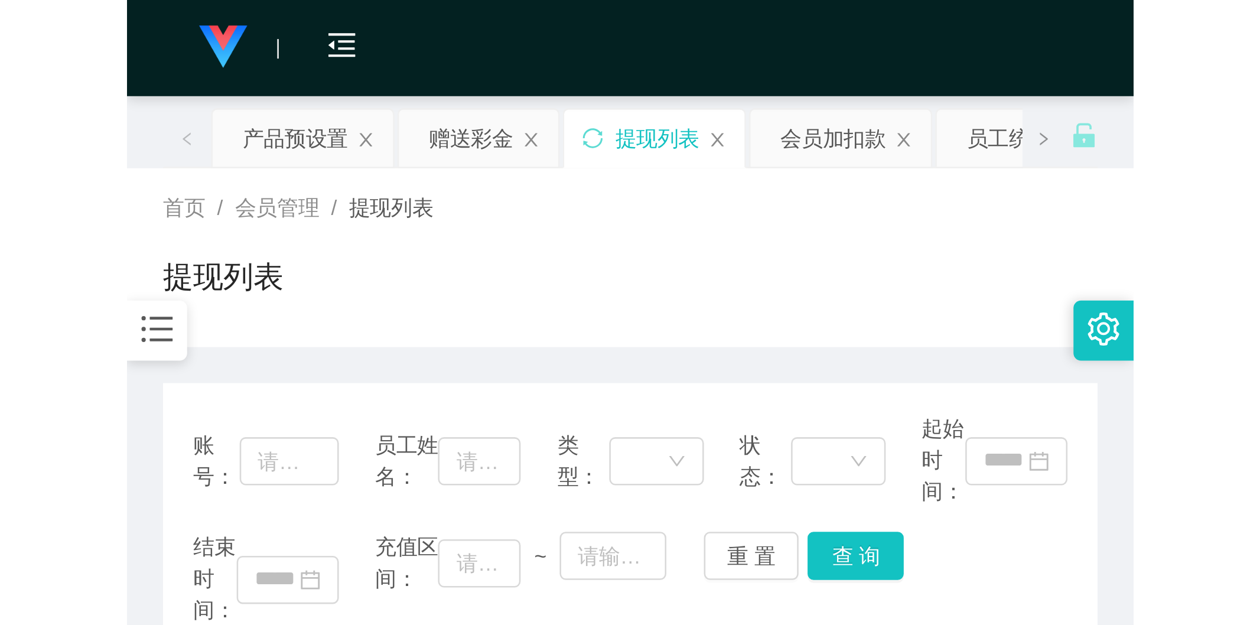
scroll to position [197, 0]
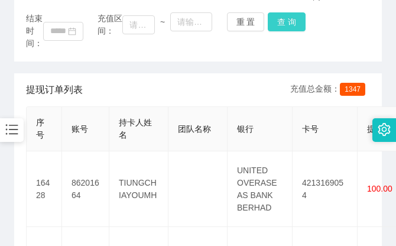
click at [288, 24] on button "查 询" at bounding box center [287, 21] width 38 height 19
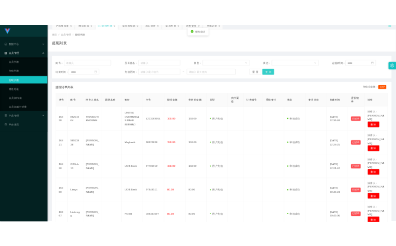
scroll to position [0, 0]
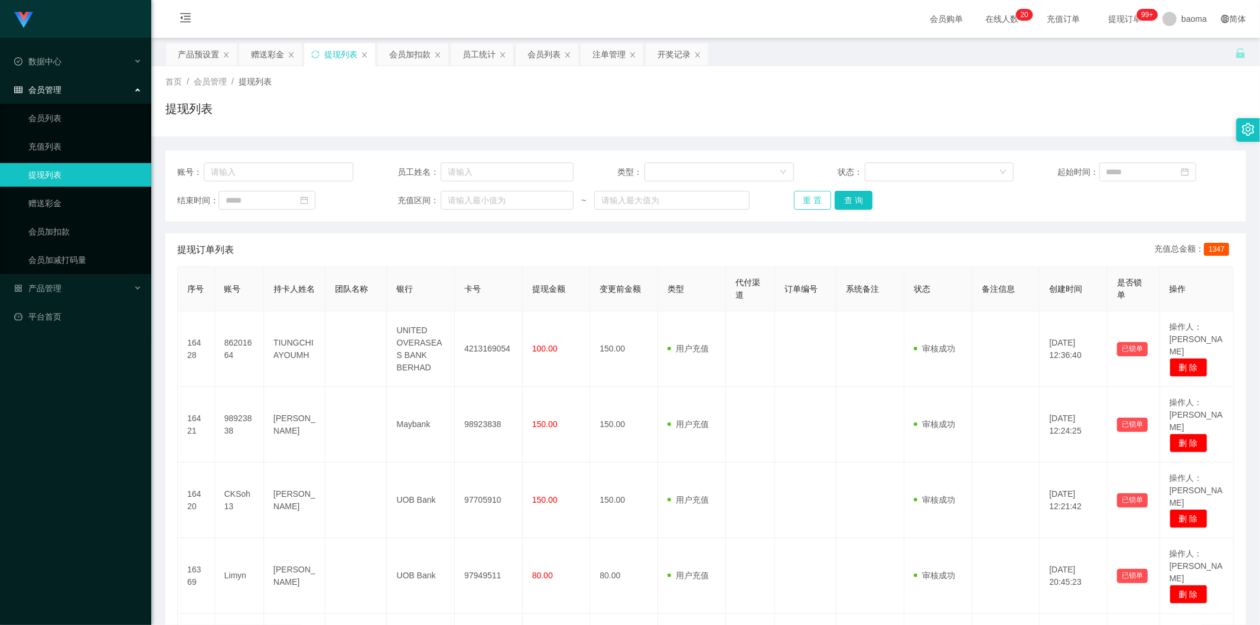
click at [395, 197] on button "重 置" at bounding box center [813, 200] width 38 height 19
click at [395, 206] on button "查 询" at bounding box center [853, 200] width 38 height 19
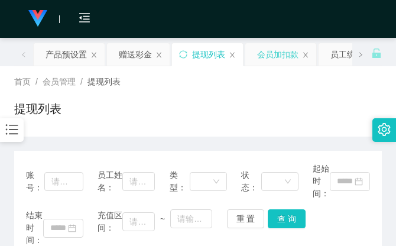
drag, startPoint x: 297, startPoint y: 89, endPoint x: 305, endPoint y: 63, distance: 27.8
click at [297, 89] on div "首页 / 会员管理 / 提现列表 / 提现列表" at bounding box center [197, 101] width 367 height 51
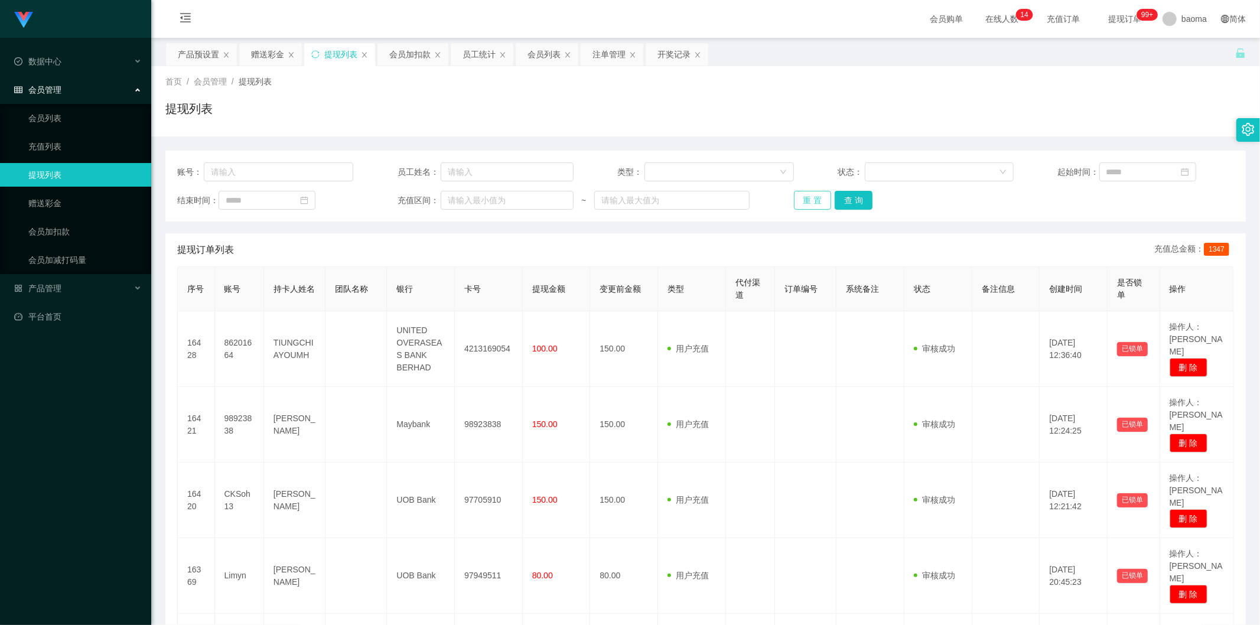
click at [395, 193] on button "重 置" at bounding box center [813, 200] width 38 height 19
click at [395, 204] on button "查 询" at bounding box center [853, 200] width 38 height 19
click at [395, 202] on div "重 置 查 询" at bounding box center [882, 200] width 176 height 19
click at [395, 202] on button "查 询" at bounding box center [853, 200] width 38 height 19
click at [395, 202] on div "重 置 查 询" at bounding box center [882, 200] width 176 height 19
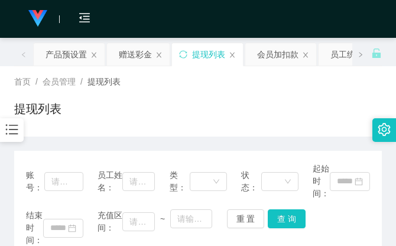
drag, startPoint x: 319, startPoint y: 109, endPoint x: 328, endPoint y: 66, distance: 44.1
click at [319, 105] on div "提现列表" at bounding box center [197, 113] width 367 height 27
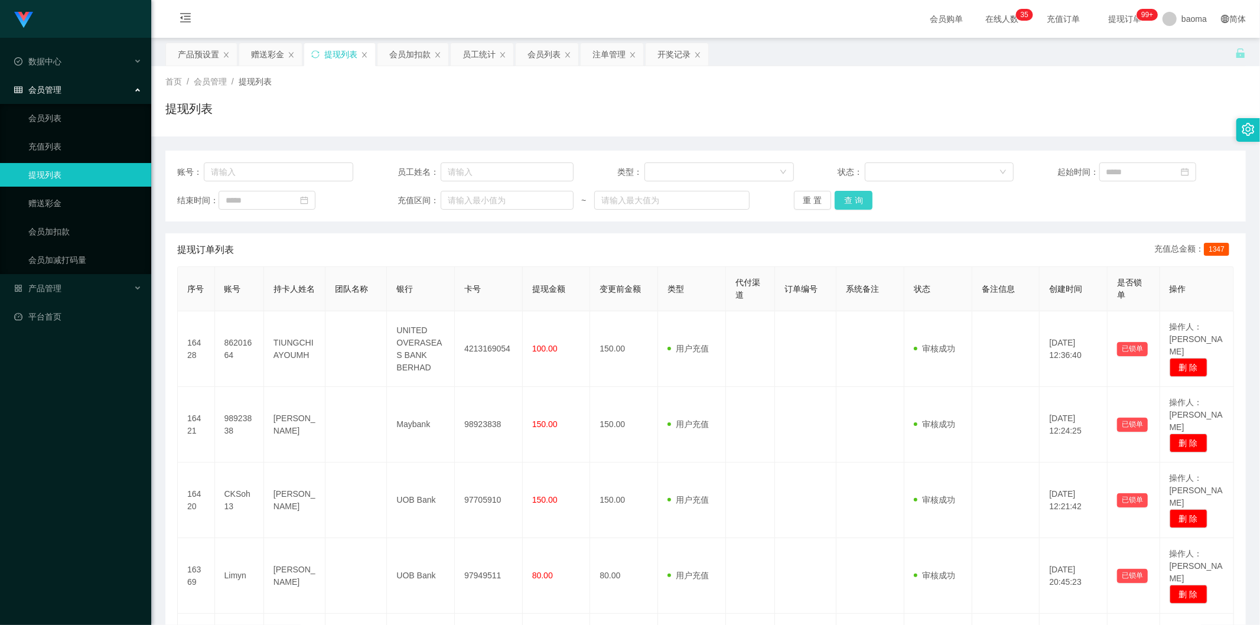
click at [395, 199] on button "查 询" at bounding box center [853, 200] width 38 height 19
click at [395, 195] on button "重 置" at bounding box center [813, 200] width 38 height 19
click at [395, 202] on button "查 询" at bounding box center [853, 200] width 38 height 19
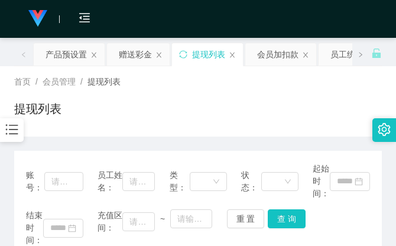
click at [286, 131] on div "首页 / 会员管理 / 提现列表 / 提现列表" at bounding box center [198, 101] width 396 height 70
